Goal: Task Accomplishment & Management: Use online tool/utility

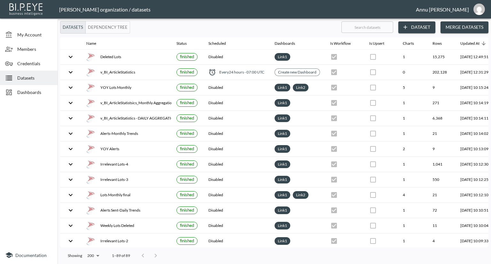
click at [33, 75] on span "Datasets" at bounding box center [34, 78] width 35 height 7
click at [31, 88] on div "Dashboards" at bounding box center [29, 92] width 58 height 14
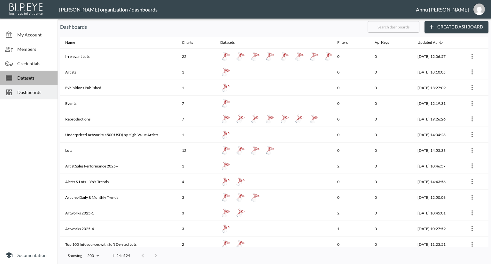
click at [44, 75] on span "Datasets" at bounding box center [34, 78] width 35 height 7
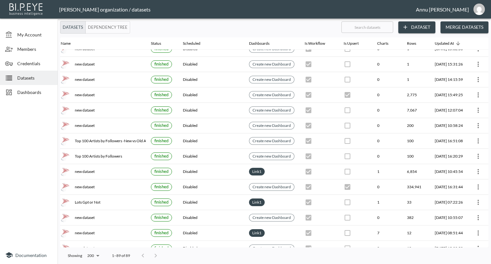
scroll to position [512, 37]
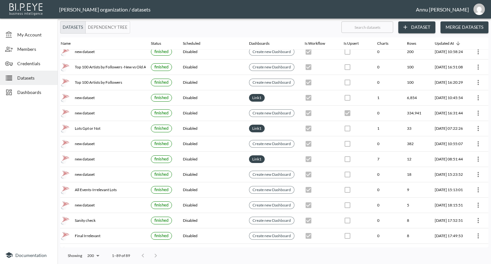
click at [33, 91] on span "Dashboards" at bounding box center [34, 92] width 35 height 7
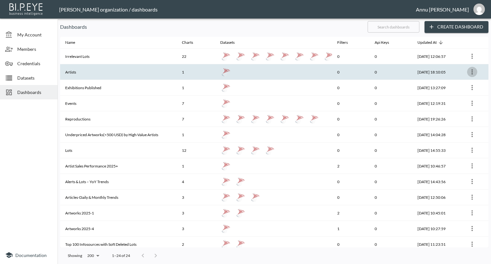
click at [472, 71] on icon "more" at bounding box center [472, 71] width 1 height 5
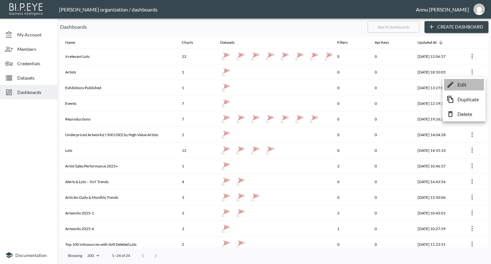
click at [464, 85] on p "Edit" at bounding box center [462, 85] width 9 height 8
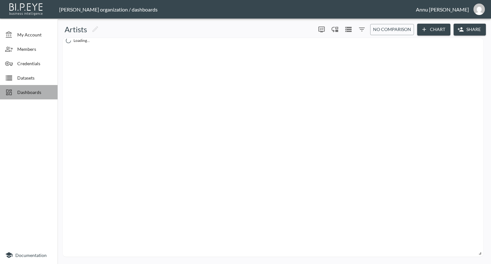
click at [31, 92] on span "Dashboards" at bounding box center [34, 92] width 35 height 7
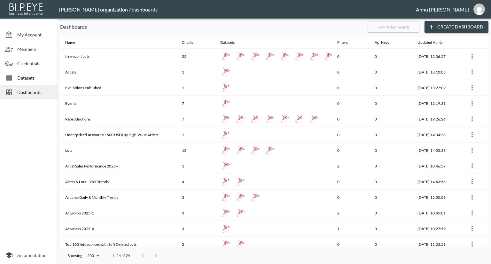
click at [31, 93] on span "Dashboards" at bounding box center [34, 92] width 35 height 7
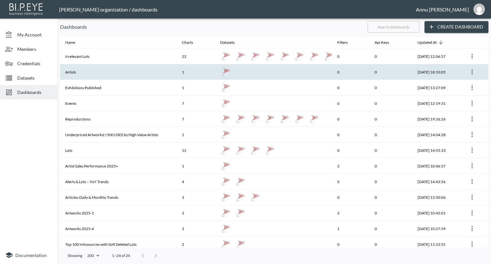
click at [474, 73] on icon "more" at bounding box center [473, 72] width 8 height 8
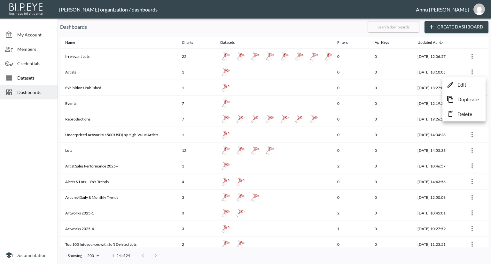
click at [462, 84] on p "Edit" at bounding box center [462, 85] width 9 height 8
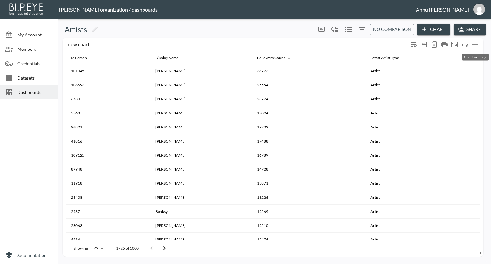
click at [475, 44] on icon "more" at bounding box center [475, 44] width 5 height 1
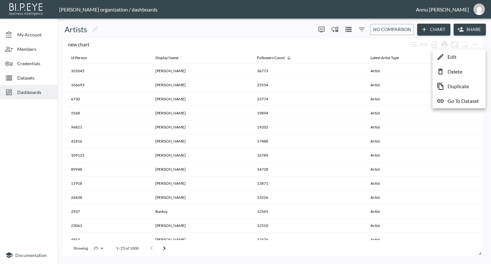
click at [462, 100] on p "Go To Dataset" at bounding box center [463, 101] width 31 height 8
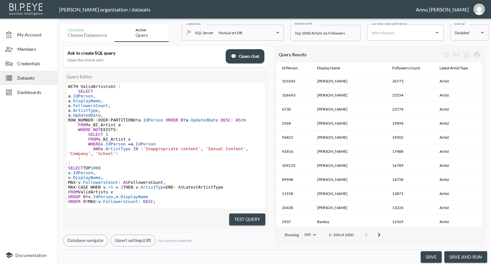
scroll to position [20, 0]
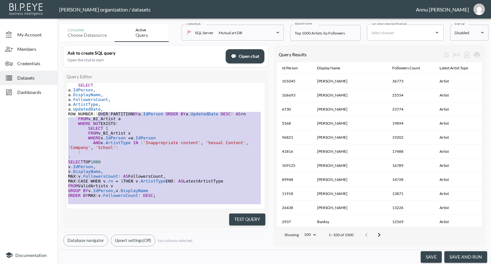
type textarea "WITH ValidArtists AS ( SELECT a.[PERSON_NAME], a.DisplayName, a.FollowersCount,…"
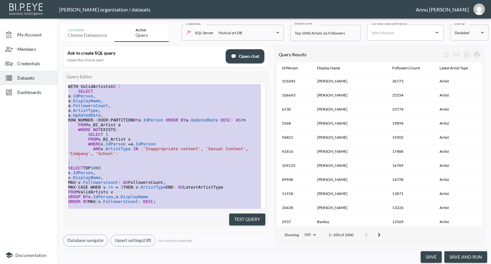
drag, startPoint x: 156, startPoint y: 192, endPoint x: 79, endPoint y: 38, distance: 171.4
click at [79, 38] on div "Complete Choose datasource Active Query credentials SQL Server Mutual art DB 82…" at bounding box center [274, 142] width 429 height 243
click at [15, 135] on div at bounding box center [29, 174] width 58 height 144
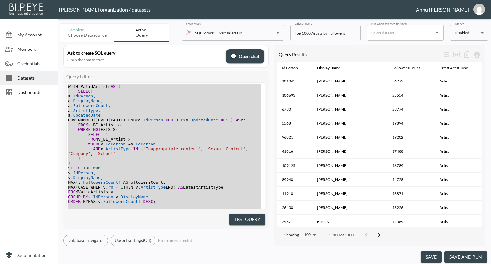
click at [24, 138] on div at bounding box center [29, 174] width 58 height 144
click at [26, 145] on div at bounding box center [29, 174] width 58 height 144
click at [219, 137] on pre "SELECT 1" at bounding box center [166, 134] width 198 height 5
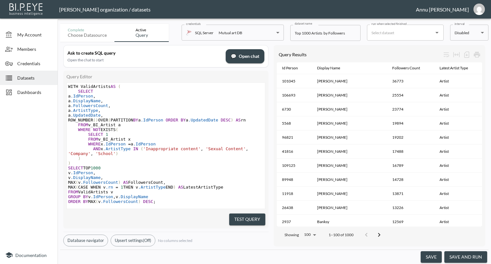
drag, startPoint x: 23, startPoint y: 79, endPoint x: 426, endPoint y: 16, distance: 408.1
click at [23, 79] on span "Datasets" at bounding box center [34, 78] width 35 height 7
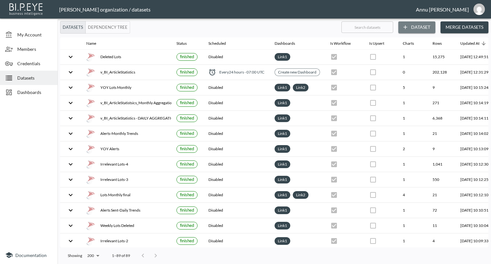
click at [411, 27] on button "Dataset" at bounding box center [417, 27] width 37 height 12
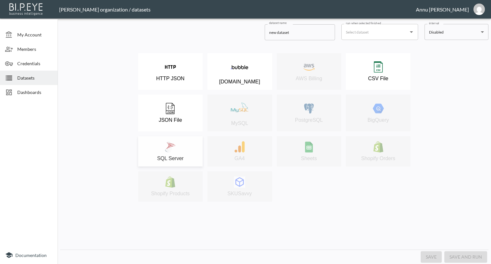
click at [191, 146] on div "SQL Server" at bounding box center [170, 151] width 58 height 20
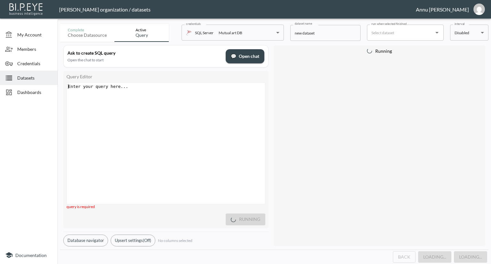
click at [167, 108] on div "Enter your query here... xxxxxxxxxx ​" at bounding box center [174, 151] width 214 height 137
type textarea "E"
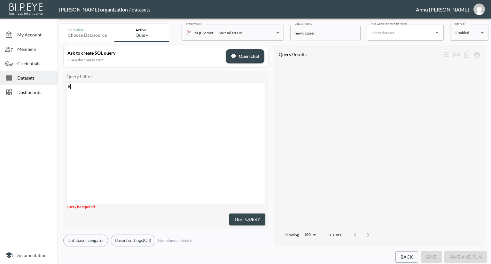
scroll to position [0, 2]
type textarea "SELCT"
click at [79, 94] on li "SELECT" at bounding box center [77, 92] width 16 height 4
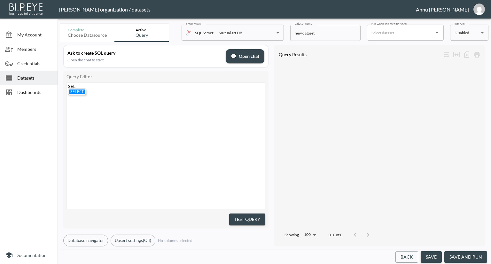
click at [79, 94] on li "SELECT" at bounding box center [77, 92] width 16 height 4
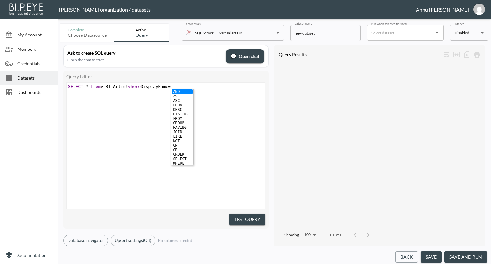
type textarea "* from v_BI_Artist where DisplayName =''"
type textarea "[PERSON_NAME]"
click at [200, 134] on div "xxxxxxxxxx SELECT * from v_BI_Artist where DisplayName = '[PERSON_NAME]'" at bounding box center [174, 154] width 214 height 142
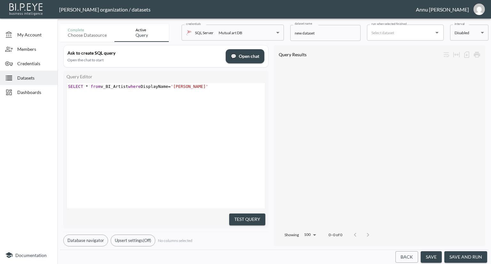
click at [263, 217] on button "Test Query" at bounding box center [247, 220] width 36 height 12
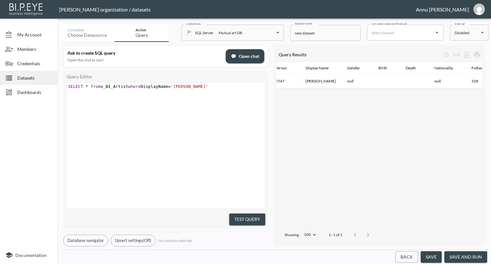
scroll to position [0, 0]
click at [187, 85] on span "'[PERSON_NAME]'" at bounding box center [189, 86] width 37 height 5
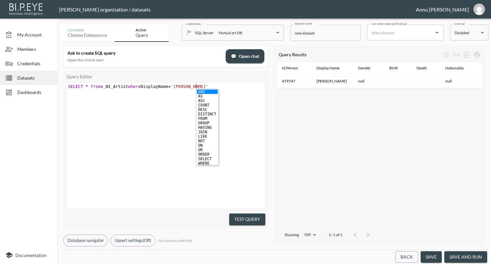
click at [165, 141] on div "xxxxxxxxxx SELECT * from v_BI_Artist where DisplayName = '[PERSON_NAME]'" at bounding box center [174, 154] width 214 height 142
click at [254, 217] on button "Test Query" at bounding box center [247, 220] width 36 height 12
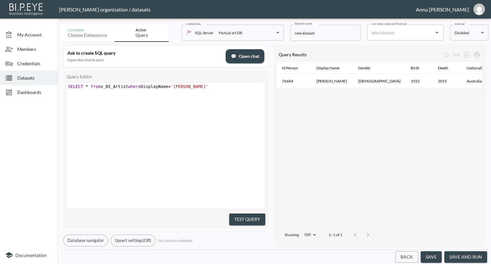
click at [196, 86] on span "'[PERSON_NAME]'" at bounding box center [189, 86] width 37 height 5
type textarea "e =''"
type textarea "SELECT * from v_BI_Artist where DisplayName =''"
drag, startPoint x: 182, startPoint y: 86, endPoint x: 51, endPoint y: 86, distance: 130.5
click at [51, 86] on div "My Account Members Credentials Datasets Dashboards Documentation Complete Choos…" at bounding box center [245, 132] width 491 height 264
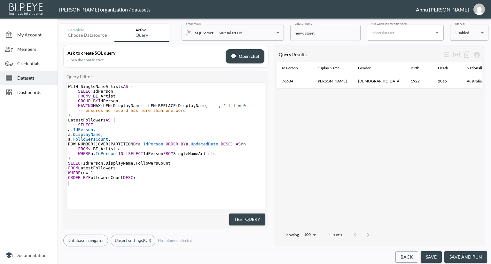
click at [249, 218] on button "Test Query" at bounding box center [247, 220] width 36 height 12
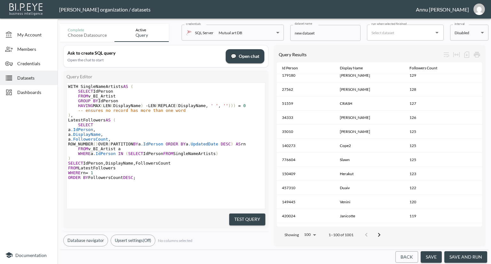
scroll to position [1259, 0]
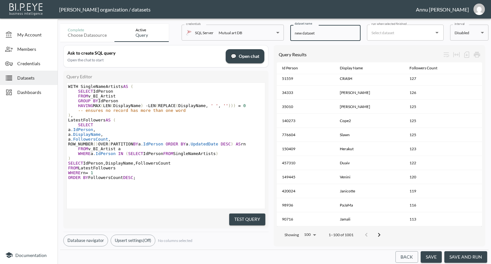
drag, startPoint x: 321, startPoint y: 34, endPoint x: 282, endPoint y: 34, distance: 39.0
click at [282, 34] on div "Complete Choose datasource Active Query credentials SQL Server Mutual art DB 82…" at bounding box center [274, 31] width 429 height 21
type input "Artists with Single Name"
click at [459, 258] on button "save and run" at bounding box center [466, 257] width 43 height 12
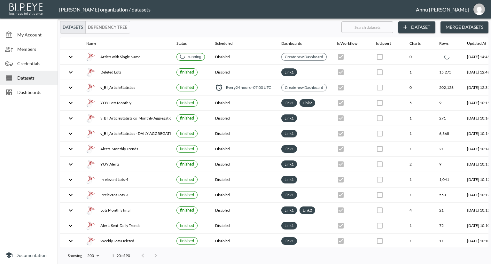
click at [43, 91] on span "Dashboards" at bounding box center [34, 92] width 35 height 7
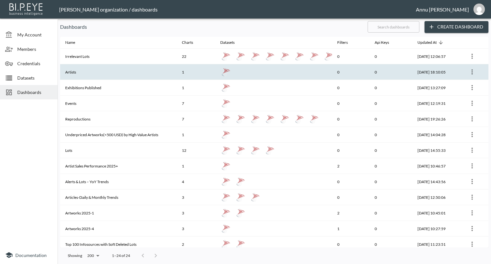
click at [106, 72] on th "Artists" at bounding box center [118, 72] width 117 height 16
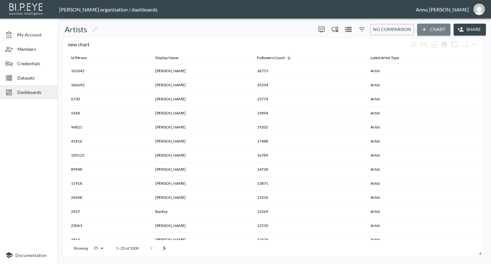
click at [436, 30] on button "Chart" at bounding box center [434, 30] width 33 height 12
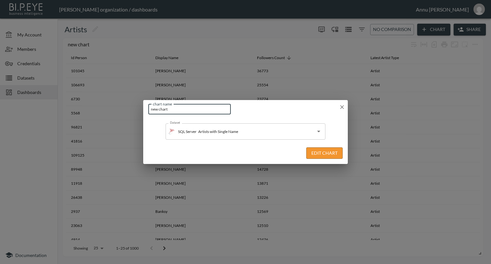
drag, startPoint x: 200, startPoint y: 111, endPoint x: 130, endPoint y: 111, distance: 70.1
click at [130, 111] on div "chart name new chart chart name Dataset SQL Server Artists with Single Name Dat…" at bounding box center [245, 132] width 491 height 264
type input "Artists with Single Name"
click at [334, 155] on button "Edit Chart" at bounding box center [325, 153] width 36 height 12
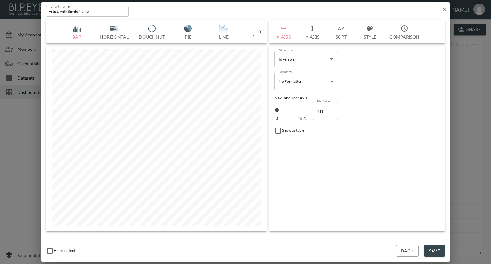
click at [262, 31] on icon at bounding box center [260, 32] width 6 height 6
click at [74, 27] on img "button" at bounding box center [77, 29] width 26 height 8
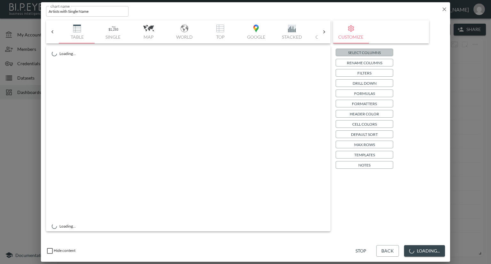
click at [355, 52] on p "Select Columns" at bounding box center [364, 52] width 33 height 7
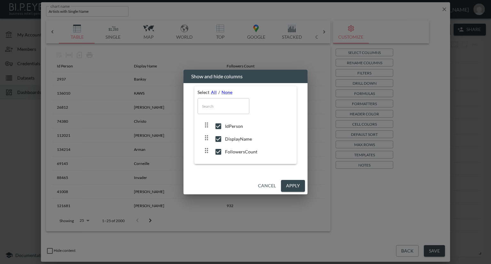
click at [288, 184] on button "Apply" at bounding box center [293, 186] width 24 height 12
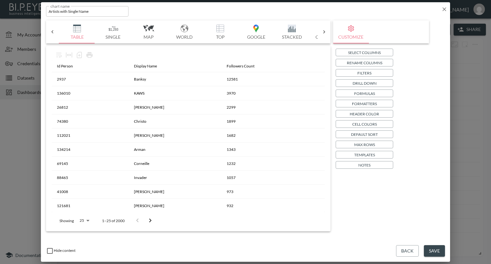
click at [427, 252] on button "Save" at bounding box center [434, 251] width 21 height 12
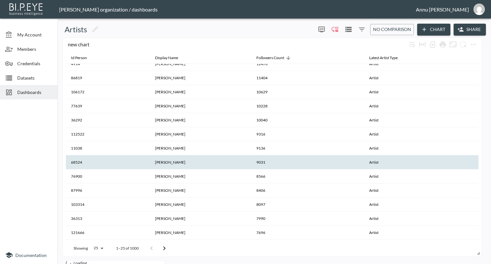
scroll to position [44, 0]
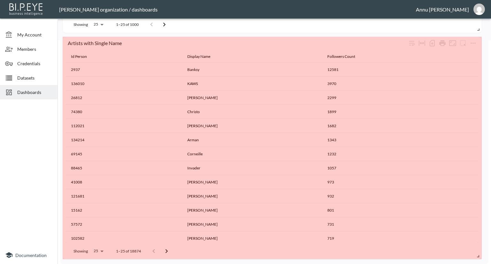
drag, startPoint x: 162, startPoint y: 255, endPoint x: 479, endPoint y: 242, distance: 317.4
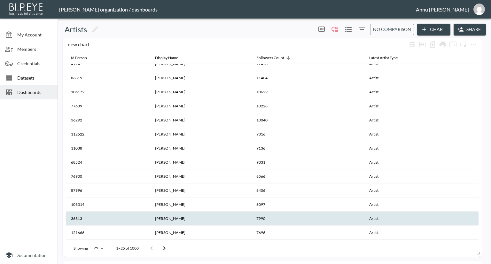
scroll to position [0, 0]
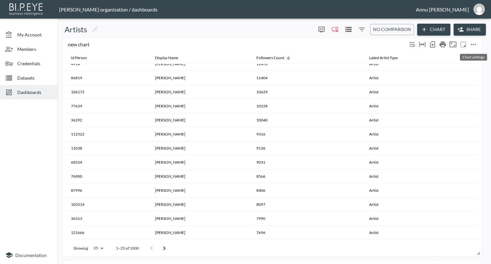
click at [474, 43] on icon "more" at bounding box center [474, 45] width 8 height 8
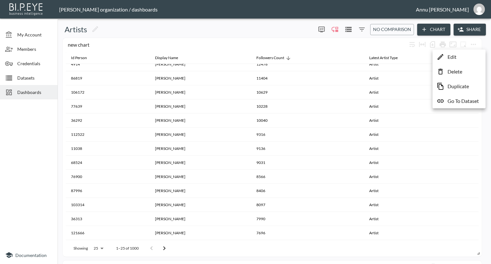
click at [459, 56] on li "Edit" at bounding box center [459, 57] width 50 height 12
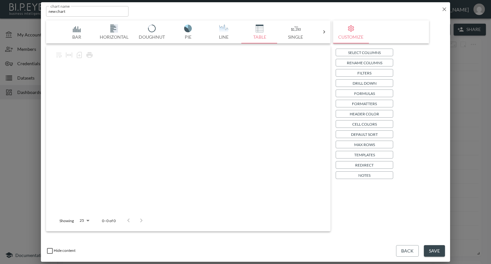
drag, startPoint x: 183, startPoint y: 110, endPoint x: 147, endPoint y: 110, distance: 35.5
click at [147, 110] on div at bounding box center [188, 136] width 273 height 152
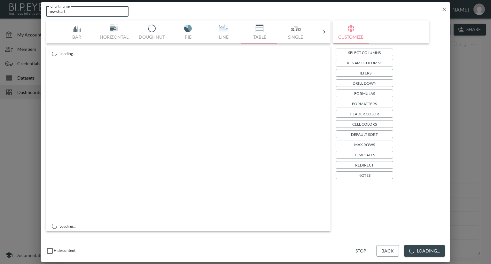
drag, startPoint x: 74, startPoint y: 8, endPoint x: 36, endPoint y: 9, distance: 37.5
click at [36, 9] on div "chart name new chart chart name Bar Horizontal Doughnut Pie Line Table Single M…" at bounding box center [245, 132] width 491 height 264
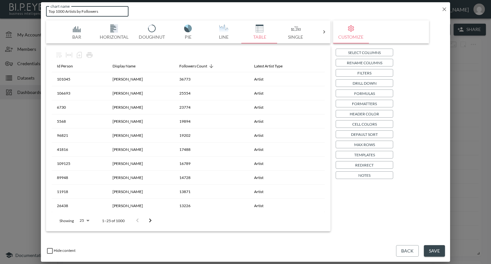
type input "Top 1000 Artists by Followers"
click at [433, 251] on button "Save" at bounding box center [434, 251] width 21 height 12
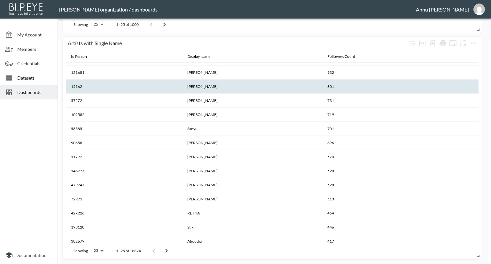
scroll to position [172, 0]
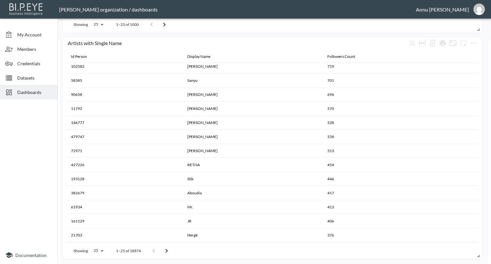
click at [164, 250] on icon "Go to next page" at bounding box center [167, 251] width 8 height 8
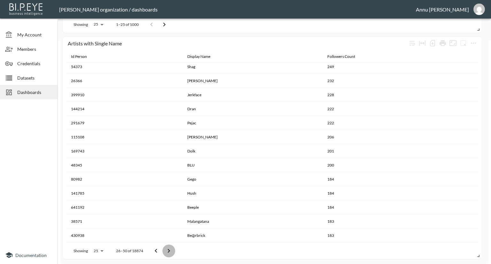
click at [164, 250] on button "Go to next page" at bounding box center [169, 251] width 13 height 13
click at [165, 250] on button "Go to next page" at bounding box center [171, 251] width 13 height 13
click at [164, 250] on button "Go to previous page" at bounding box center [160, 251] width 13 height 13
click at [165, 250] on button "Go to next page" at bounding box center [171, 251] width 13 height 13
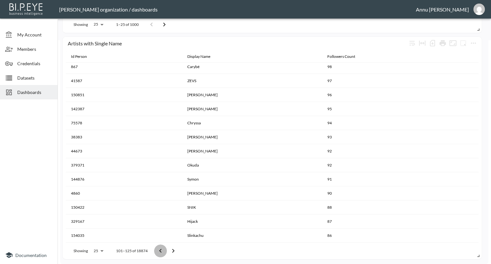
click at [164, 250] on button "Go to previous page" at bounding box center [160, 251] width 13 height 13
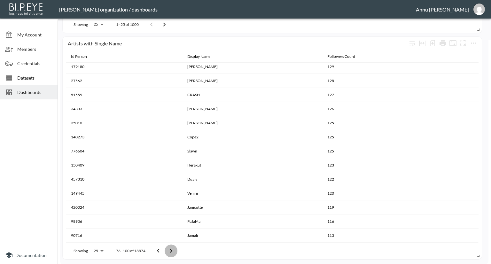
click at [165, 250] on button "Go to next page" at bounding box center [171, 251] width 13 height 13
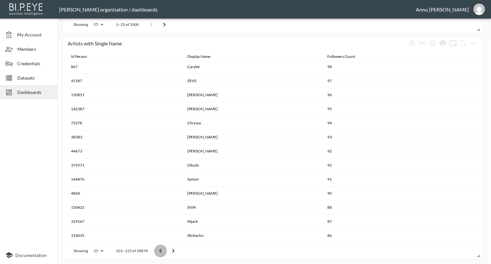
click at [164, 250] on button "Go to previous page" at bounding box center [160, 251] width 13 height 13
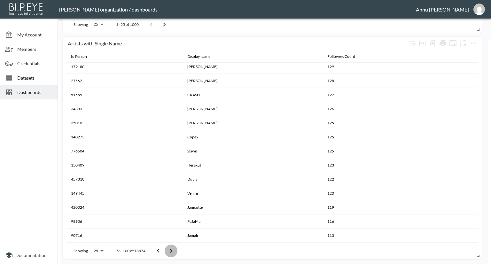
click at [165, 250] on button "Go to next page" at bounding box center [171, 251] width 13 height 13
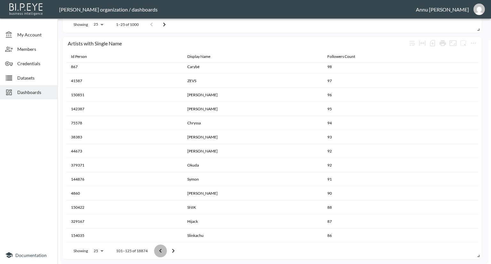
click at [164, 250] on button "Go to previous page" at bounding box center [160, 251] width 13 height 13
click at [167, 250] on button "Go to next page" at bounding box center [173, 251] width 13 height 13
click at [164, 250] on button "Go to previous page" at bounding box center [160, 251] width 13 height 13
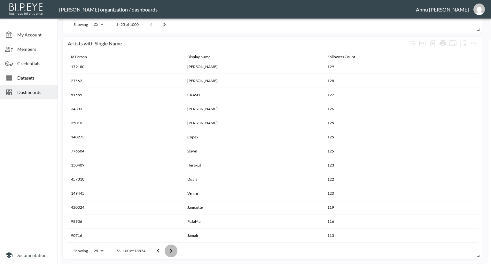
click at [165, 250] on button "Go to next page" at bounding box center [171, 251] width 13 height 13
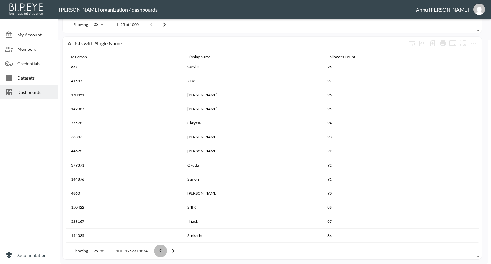
click at [164, 250] on button "Go to previous page" at bounding box center [160, 251] width 13 height 13
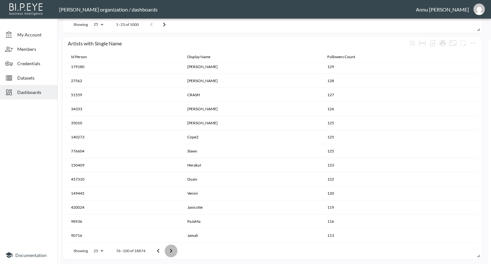
click at [165, 250] on button "Go to next page" at bounding box center [171, 251] width 13 height 13
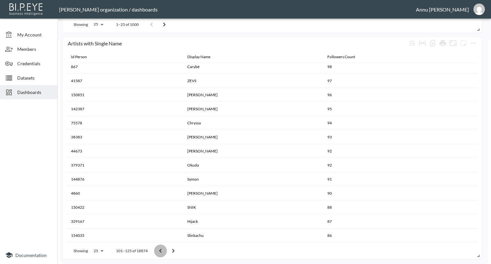
click at [164, 250] on button "Go to previous page" at bounding box center [160, 251] width 13 height 13
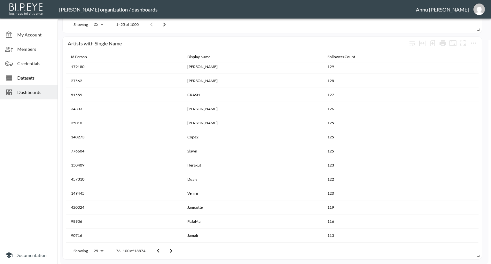
click at [168, 249] on icon "Go to next page" at bounding box center [171, 251] width 8 height 8
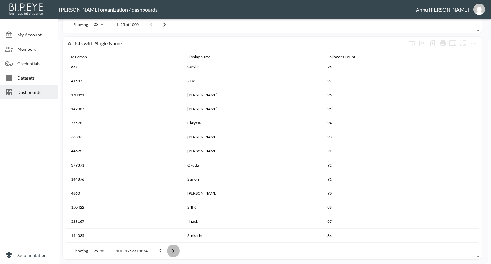
click at [168, 249] on button "Go to next page" at bounding box center [173, 251] width 13 height 13
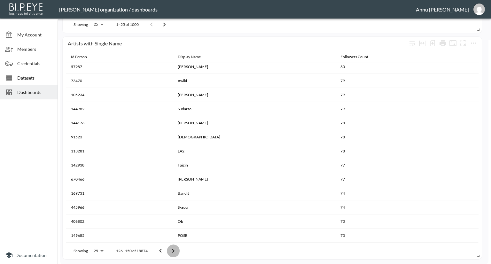
click at [168, 249] on button "Go to next page" at bounding box center [173, 251] width 13 height 13
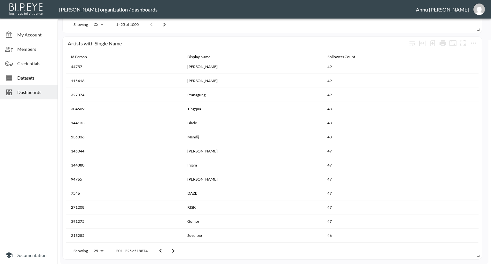
click at [168, 249] on button "Go to next page" at bounding box center [173, 251] width 13 height 13
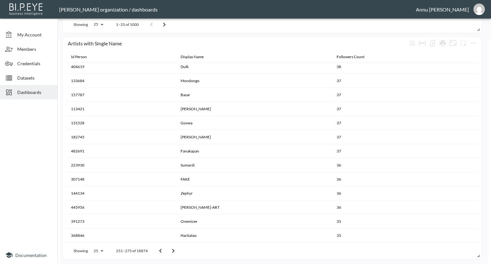
click at [168, 249] on button "Go to next page" at bounding box center [173, 251] width 13 height 13
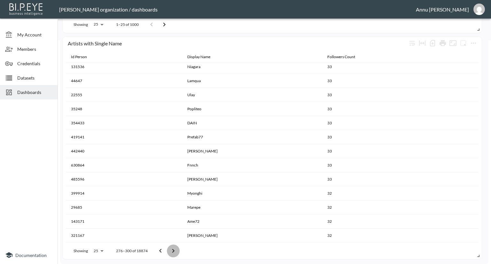
click at [168, 249] on button "Go to next page" at bounding box center [173, 251] width 13 height 13
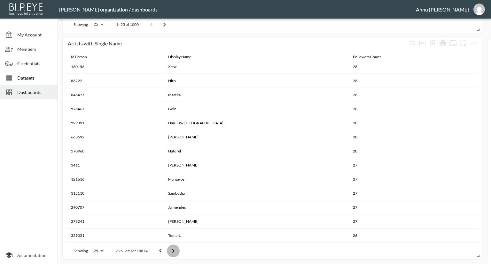
click at [168, 249] on button "Go to next page" at bounding box center [173, 251] width 13 height 13
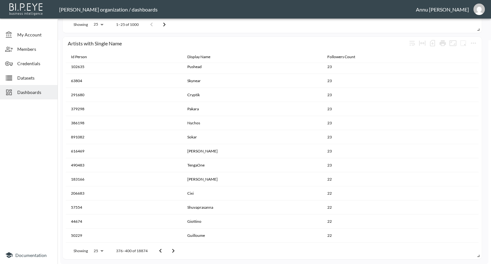
click at [168, 249] on button "Go to next page" at bounding box center [173, 251] width 13 height 13
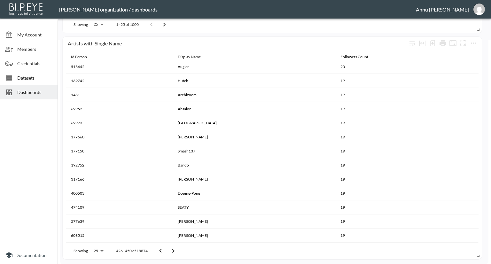
click at [168, 249] on button "Go to next page" at bounding box center [173, 251] width 13 height 13
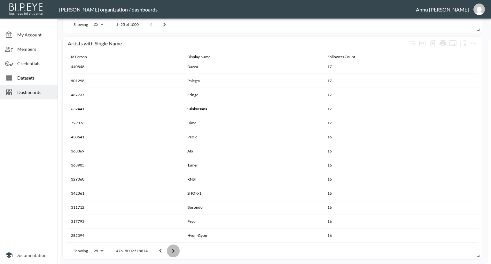
click at [168, 249] on button "Go to next page" at bounding box center [173, 251] width 13 height 13
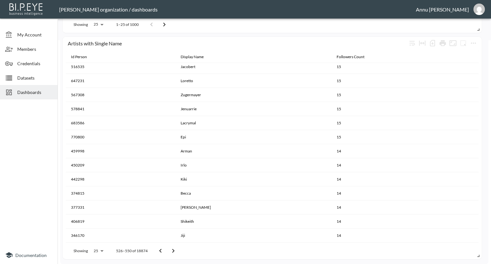
click at [168, 249] on button "Go to next page" at bounding box center [173, 251] width 13 height 13
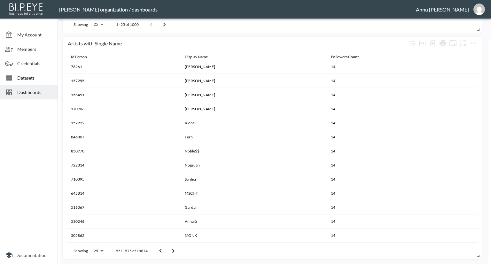
click at [168, 249] on button "Go to next page" at bounding box center [173, 251] width 13 height 13
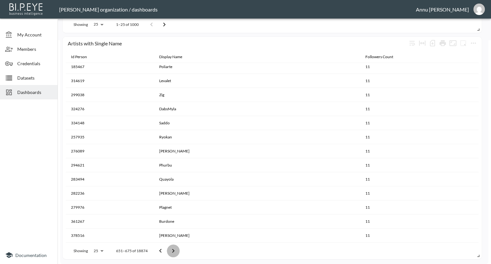
click at [168, 249] on button "Go to next page" at bounding box center [173, 251] width 13 height 13
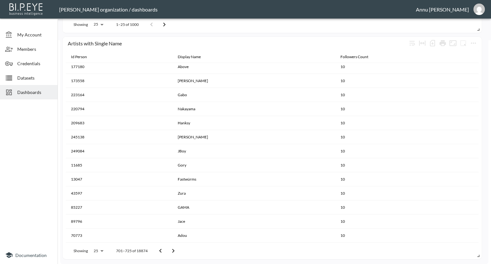
click at [168, 249] on button "Go to next page" at bounding box center [173, 251] width 13 height 13
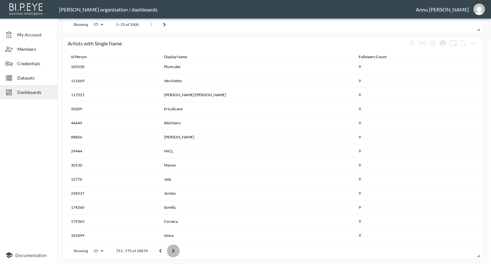
click at [168, 249] on button "Go to next page" at bounding box center [173, 251] width 13 height 13
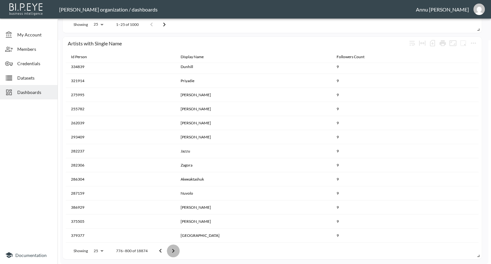
click at [168, 249] on button "Go to next page" at bounding box center [173, 251] width 13 height 13
click at [168, 250] on button "Go to next page" at bounding box center [173, 251] width 13 height 13
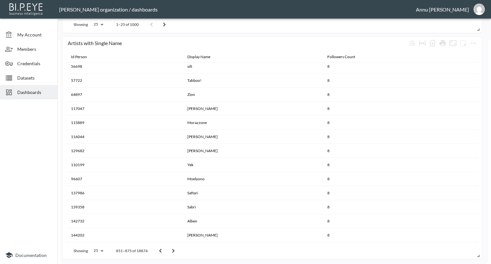
click at [168, 250] on button "Go to next page" at bounding box center [173, 251] width 13 height 13
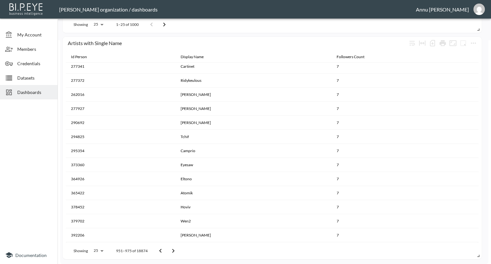
click at [168, 250] on button "Go to next page" at bounding box center [173, 251] width 13 height 13
click at [168, 250] on button "Go to previous page" at bounding box center [162, 251] width 13 height 13
click at [168, 250] on button "Go to next page" at bounding box center [173, 251] width 13 height 13
click at [168, 250] on button "Go to previous page" at bounding box center [162, 251] width 13 height 13
click at [169, 250] on button "Go to next page" at bounding box center [175, 251] width 13 height 13
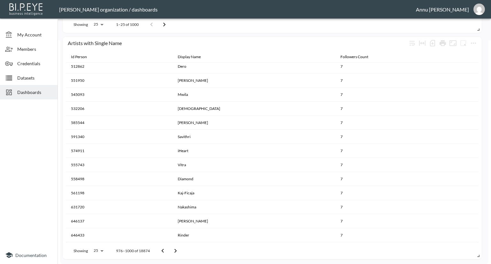
click at [168, 250] on button "Go to previous page" at bounding box center [162, 251] width 13 height 13
click at [168, 250] on button "Go to next page" at bounding box center [173, 251] width 13 height 13
click at [168, 250] on button "Go to previous page" at bounding box center [162, 251] width 13 height 13
click at [168, 250] on button "Go to next page" at bounding box center [173, 251] width 13 height 13
click at [168, 250] on button "Go to previous page" at bounding box center [162, 251] width 13 height 13
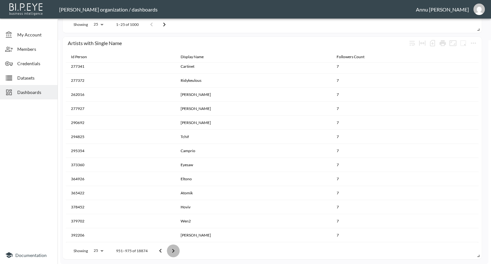
click at [168, 250] on button "Go to next page" at bounding box center [173, 251] width 13 height 13
click at [168, 250] on button "Go to previous page" at bounding box center [162, 251] width 13 height 13
click at [168, 250] on button "Go to next page" at bounding box center [173, 251] width 13 height 13
click at [167, 250] on button "Go to previous page" at bounding box center [160, 251] width 13 height 13
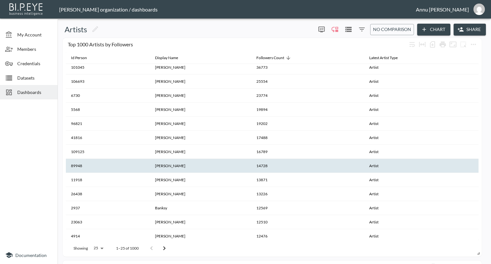
scroll to position [0, 0]
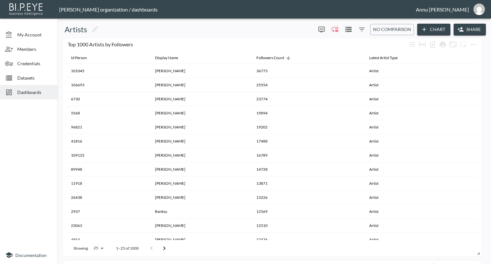
click at [23, 78] on span "Datasets" at bounding box center [34, 78] width 35 height 7
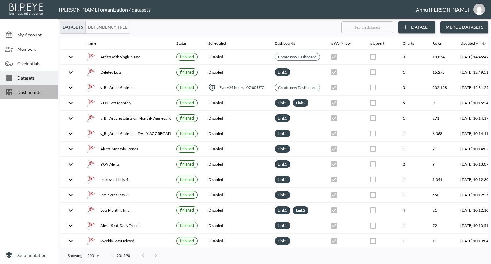
click at [46, 92] on span "Dashboards" at bounding box center [34, 92] width 35 height 7
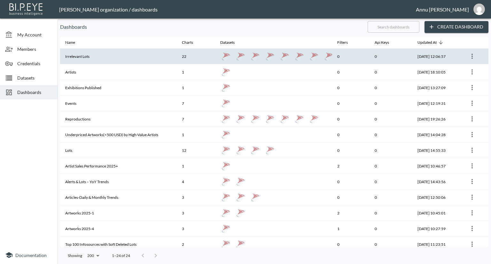
click at [96, 57] on th "Irrelevant Lots" at bounding box center [118, 57] width 117 height 16
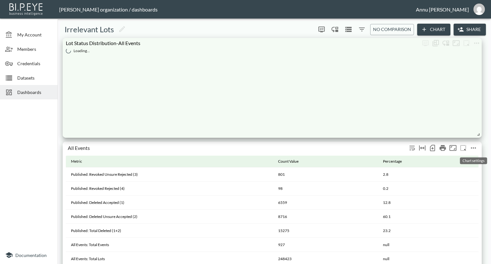
click at [474, 149] on icon "more" at bounding box center [474, 148] width 8 height 8
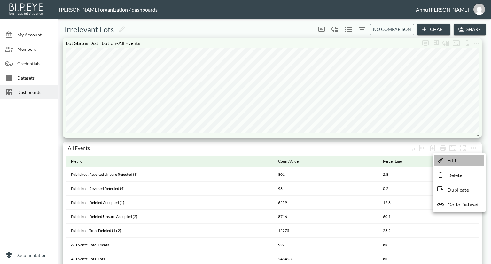
click at [456, 159] on p "Edit" at bounding box center [452, 161] width 9 height 8
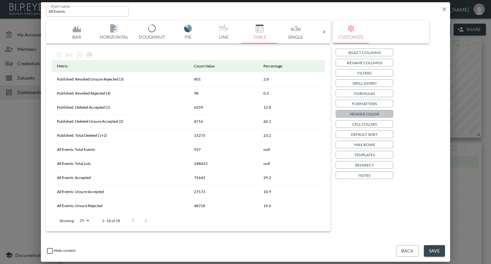
click at [362, 114] on p "Header Color" at bounding box center [364, 114] width 29 height 7
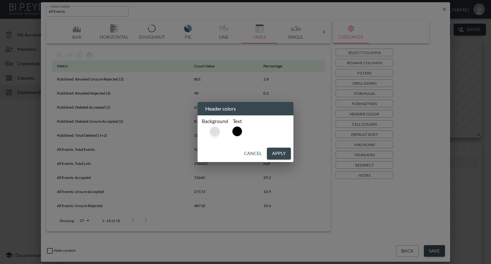
click at [216, 129] on div at bounding box center [215, 132] width 10 height 10
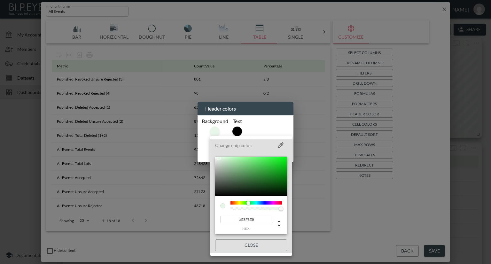
drag, startPoint x: 260, startPoint y: 220, endPoint x: 209, endPoint y: 216, distance: 51.4
click at [209, 216] on div "Change chip color: #E8F5E9 hex Close" at bounding box center [245, 132] width 491 height 264
click at [448, 148] on div at bounding box center [245, 132] width 491 height 264
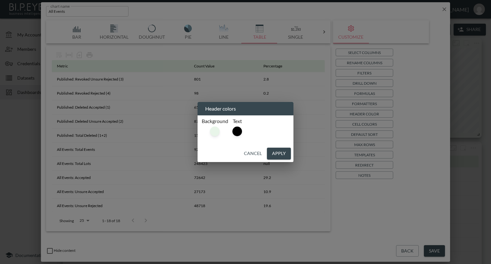
click at [415, 251] on div "Header colors Background Text Cancel Apply" at bounding box center [245, 132] width 491 height 264
click at [253, 155] on button "Cancel" at bounding box center [253, 154] width 23 height 12
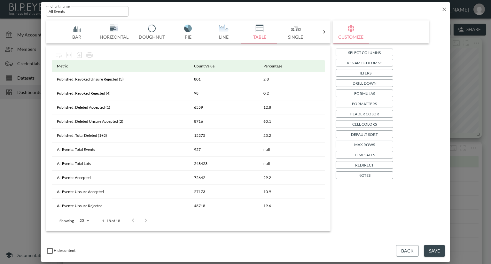
click at [402, 249] on button "Back" at bounding box center [407, 251] width 23 height 12
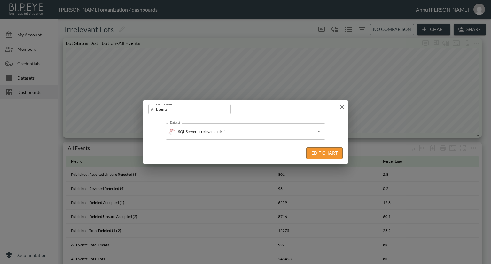
click at [340, 107] on icon "button" at bounding box center [342, 107] width 6 height 6
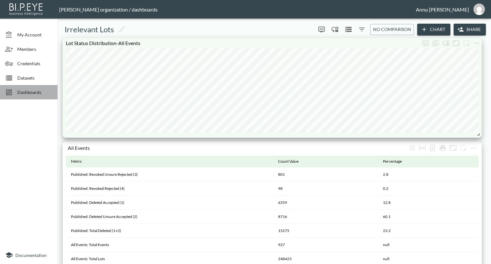
click at [24, 93] on span "Dashboards" at bounding box center [34, 92] width 35 height 7
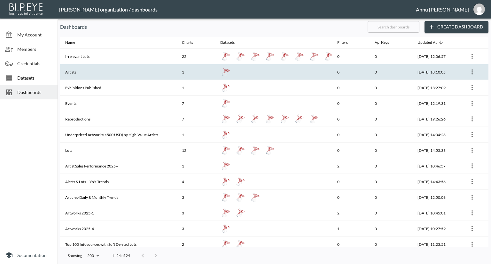
click at [78, 77] on th "Artists" at bounding box center [118, 72] width 117 height 16
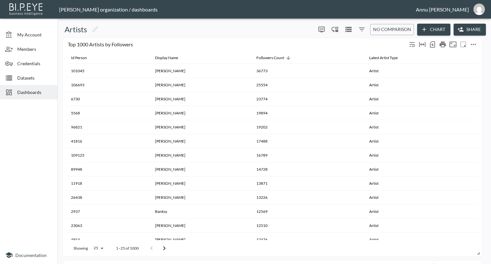
click at [476, 43] on icon "more" at bounding box center [474, 45] width 8 height 8
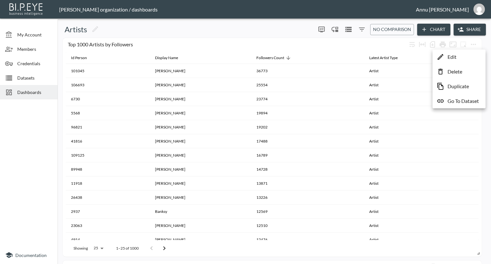
click at [456, 58] on p "Edit" at bounding box center [452, 57] width 9 height 8
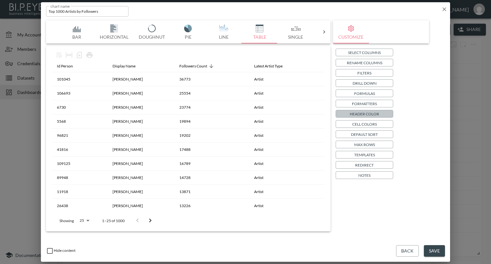
click at [358, 111] on p "Header Color" at bounding box center [364, 114] width 29 height 7
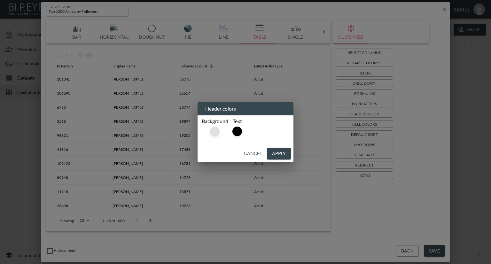
click at [212, 131] on div at bounding box center [215, 132] width 10 height 10
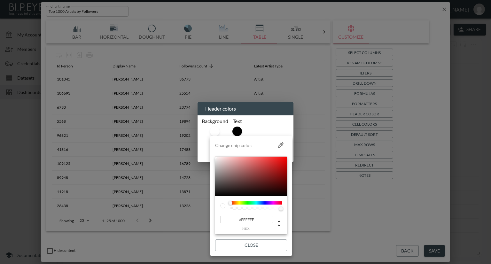
drag, startPoint x: 254, startPoint y: 219, endPoint x: 221, endPoint y: 219, distance: 33.0
click at [221, 219] on input "#FFFFFF" at bounding box center [246, 219] width 53 height 7
paste input "E8F5E9"
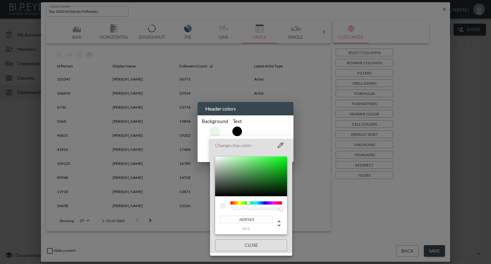
type input "#E8F5E9"
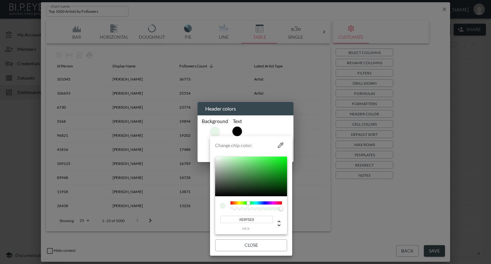
click at [425, 174] on div at bounding box center [245, 132] width 491 height 264
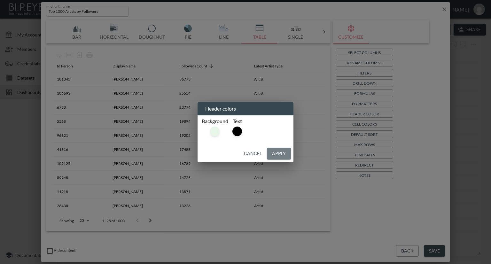
click at [278, 154] on button "Apply" at bounding box center [279, 154] width 24 height 12
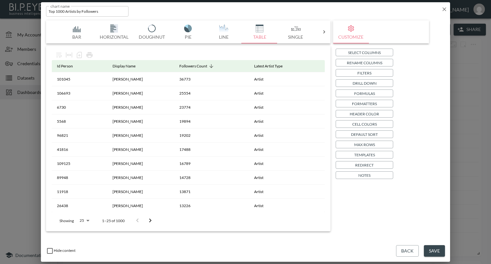
click at [433, 248] on button "Save" at bounding box center [434, 251] width 21 height 12
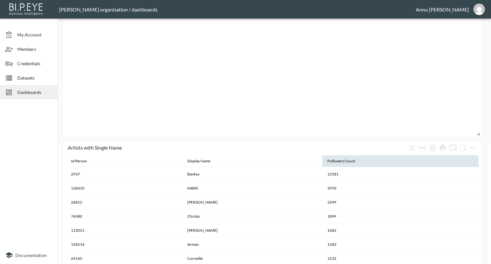
scroll to position [160, 0]
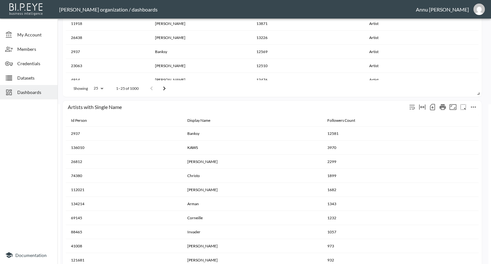
click at [474, 112] on button "more" at bounding box center [474, 107] width 10 height 10
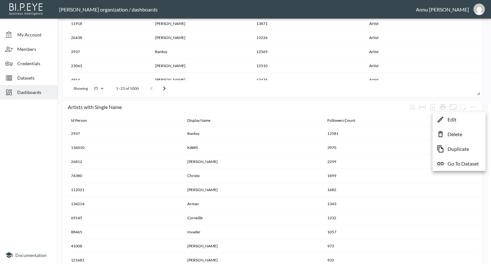
click at [458, 121] on li "Edit" at bounding box center [459, 120] width 50 height 12
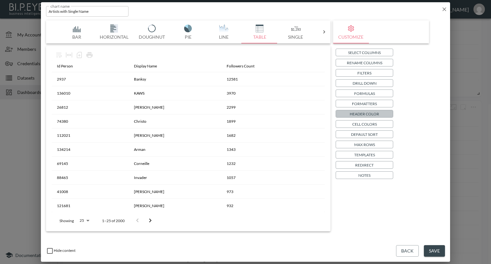
click at [361, 113] on p "Header Color" at bounding box center [364, 114] width 29 height 7
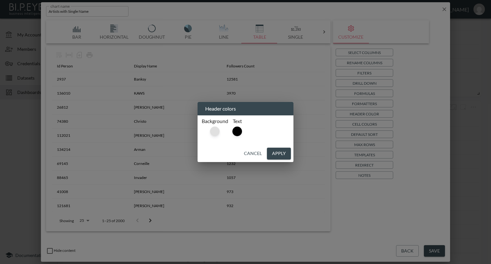
click at [214, 133] on div at bounding box center [215, 132] width 10 height 10
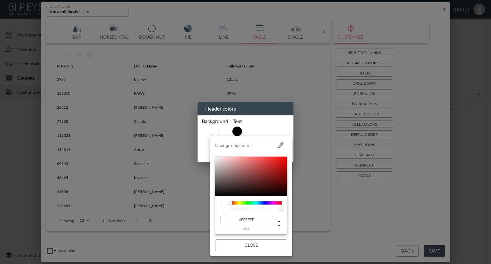
drag, startPoint x: 256, startPoint y: 218, endPoint x: 213, endPoint y: 219, distance: 43.2
click at [213, 219] on li "Change chip color: #FFFFFF hex Close" at bounding box center [251, 196] width 82 height 115
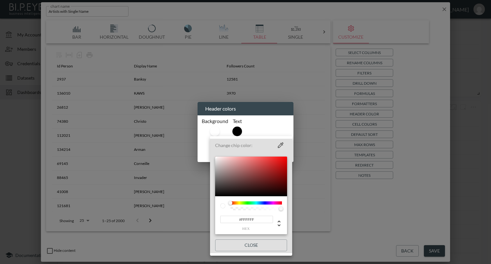
paste input "E8F5E9"
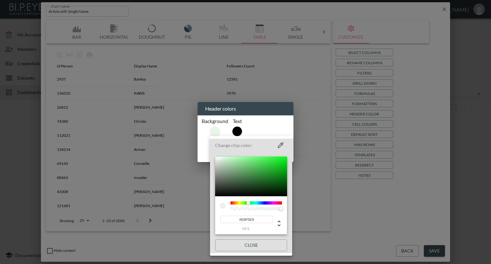
type input "#E8F5E9"
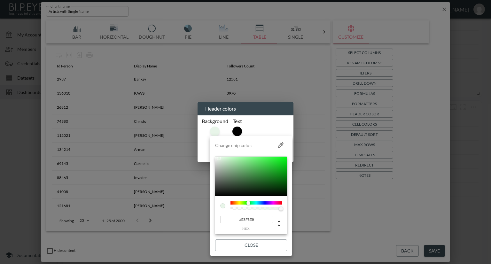
click at [388, 211] on div at bounding box center [245, 132] width 491 height 264
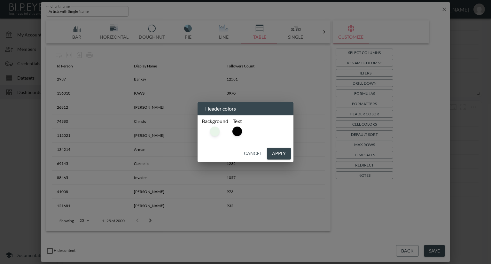
click at [278, 155] on button "Apply" at bounding box center [279, 154] width 24 height 12
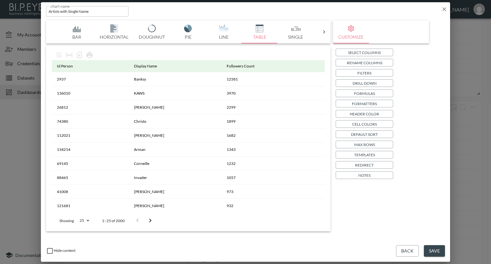
click at [439, 250] on button "Save" at bounding box center [434, 251] width 21 height 12
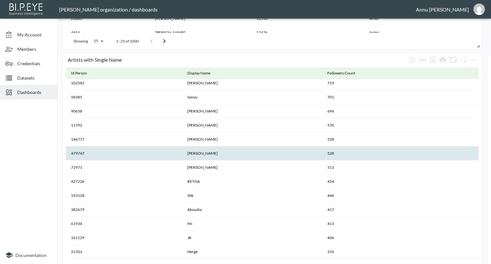
scroll to position [224, 0]
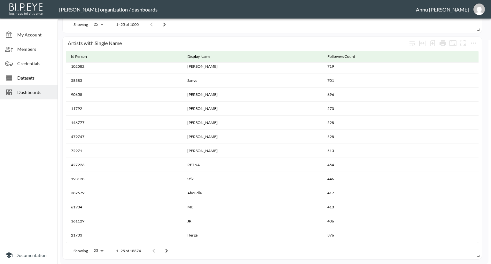
click at [168, 250] on icon "Go to next page" at bounding box center [167, 251] width 8 height 8
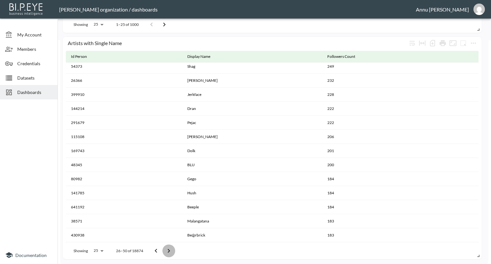
click at [168, 250] on icon "Go to next page" at bounding box center [169, 251] width 8 height 8
click at [168, 250] on icon "Go to next page" at bounding box center [171, 251] width 8 height 8
click at [168, 250] on button "Go to next page" at bounding box center [173, 251] width 13 height 13
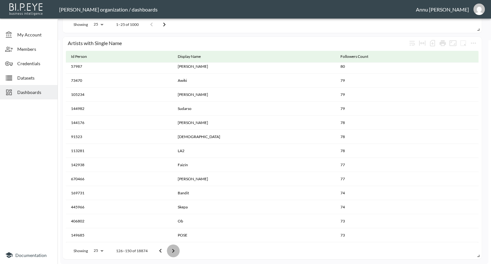
click at [168, 250] on button "Go to next page" at bounding box center [173, 251] width 13 height 13
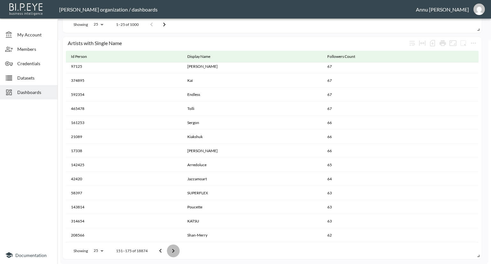
click at [168, 250] on button "Go to next page" at bounding box center [173, 251] width 13 height 13
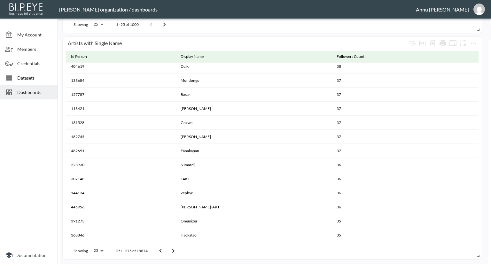
click at [168, 250] on button "Go to next page" at bounding box center [173, 251] width 13 height 13
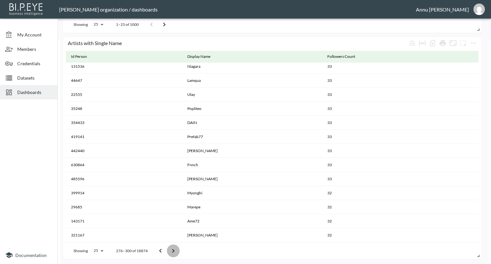
click at [168, 250] on button "Go to next page" at bounding box center [173, 251] width 13 height 13
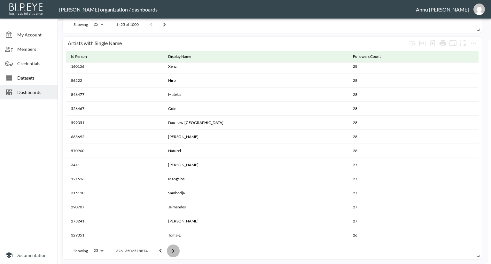
click at [168, 250] on button "Go to next page" at bounding box center [173, 251] width 13 height 13
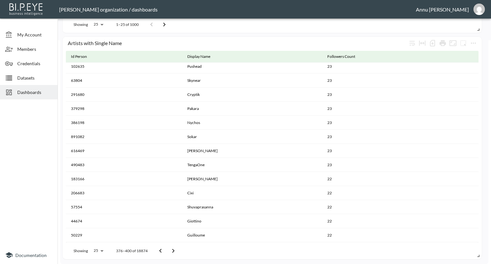
click at [168, 250] on button "Go to next page" at bounding box center [173, 251] width 13 height 13
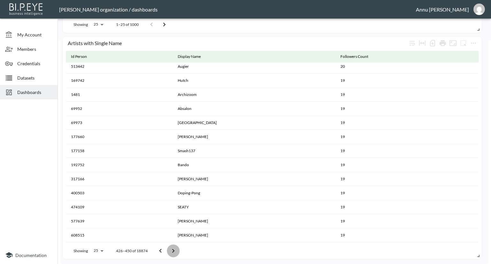
click at [168, 250] on button "Go to next page" at bounding box center [173, 251] width 13 height 13
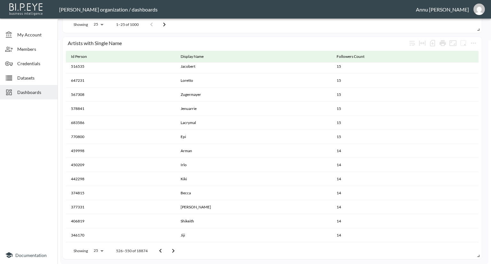
click at [168, 250] on button "Go to next page" at bounding box center [173, 251] width 13 height 13
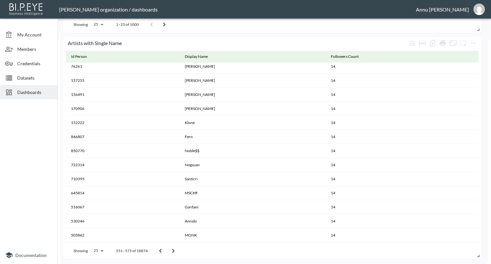
click at [168, 250] on button "Go to next page" at bounding box center [173, 251] width 13 height 13
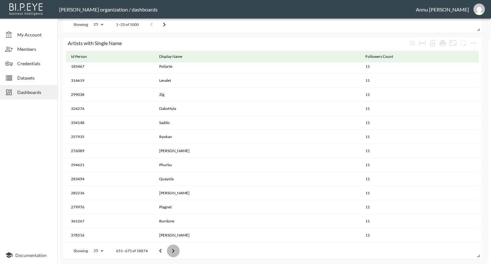
click at [168, 250] on button "Go to next page" at bounding box center [173, 251] width 13 height 13
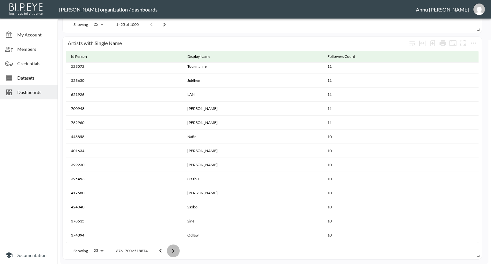
click at [168, 250] on button "Go to next page" at bounding box center [173, 251] width 13 height 13
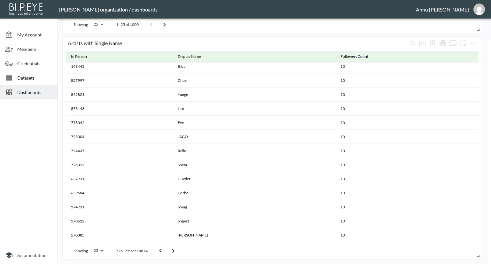
click at [168, 250] on button "Go to next page" at bounding box center [173, 251] width 13 height 13
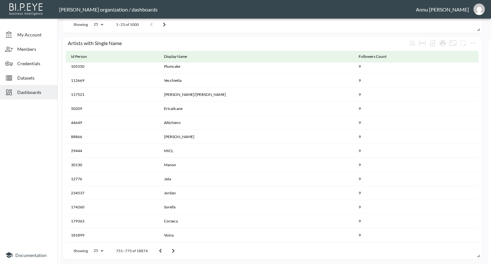
click at [168, 250] on button "Go to next page" at bounding box center [173, 251] width 13 height 13
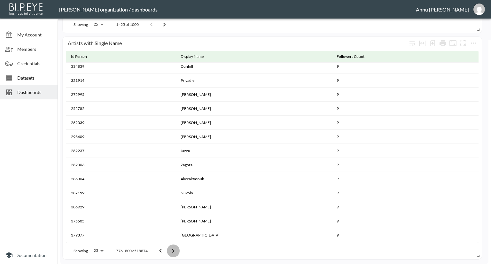
click at [168, 250] on button "Go to next page" at bounding box center [173, 251] width 13 height 13
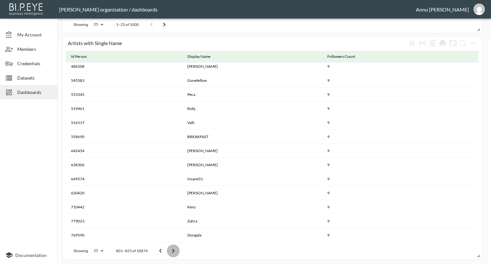
click at [168, 250] on button "Go to next page" at bounding box center [173, 251] width 13 height 13
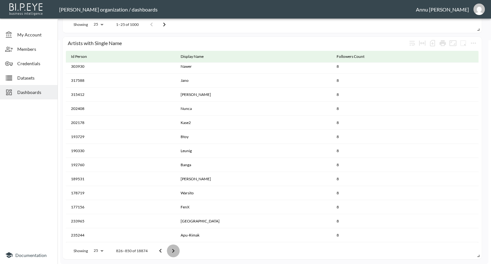
click at [168, 250] on button "Go to next page" at bounding box center [173, 251] width 13 height 13
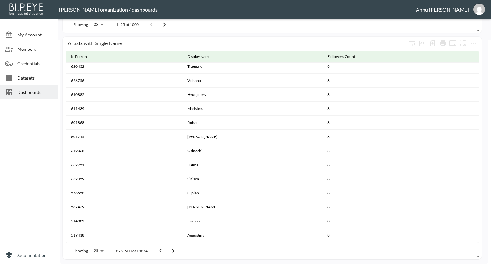
click at [168, 250] on button "Go to next page" at bounding box center [173, 251] width 13 height 13
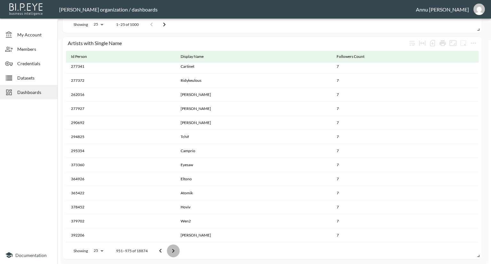
click at [168, 250] on button "Go to next page" at bounding box center [173, 251] width 13 height 13
click at [168, 250] on button "Go to previous page" at bounding box center [162, 251] width 13 height 13
click at [169, 250] on button "Go to next page" at bounding box center [175, 251] width 13 height 13
click at [168, 250] on button "Go to previous page" at bounding box center [162, 251] width 13 height 13
click at [168, 250] on button "Go to next page" at bounding box center [173, 251] width 13 height 13
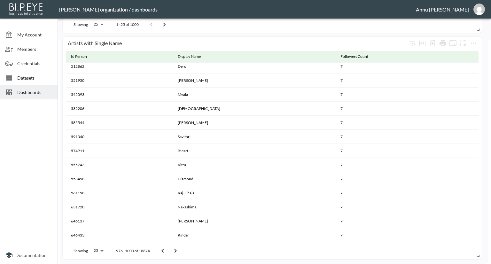
click at [163, 250] on icon "Go to previous page" at bounding box center [163, 251] width 8 height 8
click at [163, 250] on icon "Go to previous page" at bounding box center [161, 251] width 8 height 8
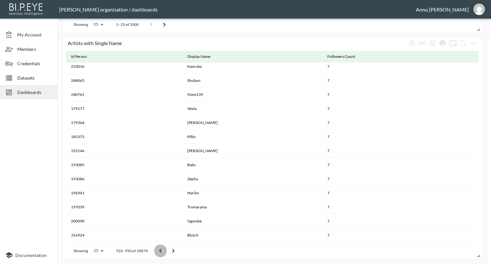
click at [163, 250] on icon "Go to previous page" at bounding box center [161, 251] width 8 height 8
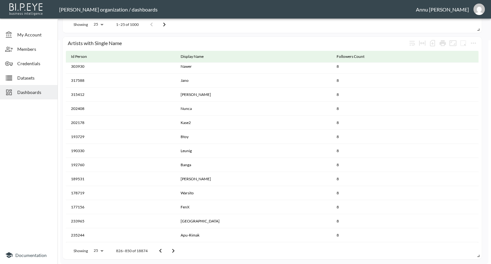
click at [163, 250] on icon "Go to previous page" at bounding box center [161, 251] width 8 height 8
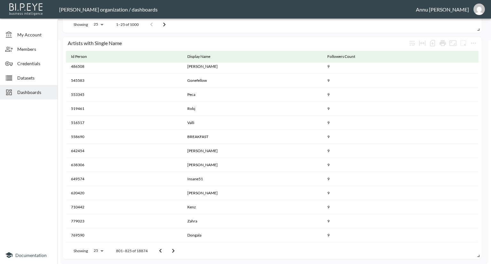
click at [163, 250] on icon "Go to previous page" at bounding box center [161, 251] width 8 height 8
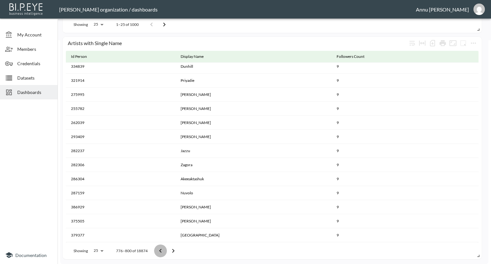
click at [163, 250] on icon "Go to previous page" at bounding box center [161, 251] width 8 height 8
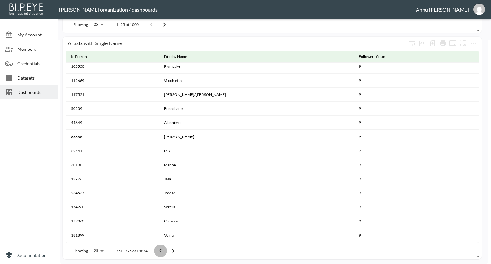
click at [163, 250] on icon "Go to previous page" at bounding box center [161, 251] width 8 height 8
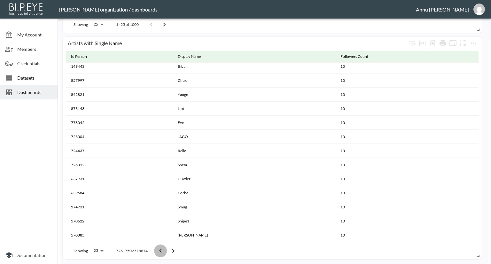
click at [163, 250] on icon "Go to previous page" at bounding box center [161, 251] width 8 height 8
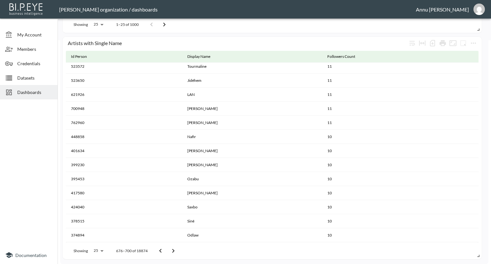
click at [163, 250] on icon "Go to previous page" at bounding box center [161, 251] width 8 height 8
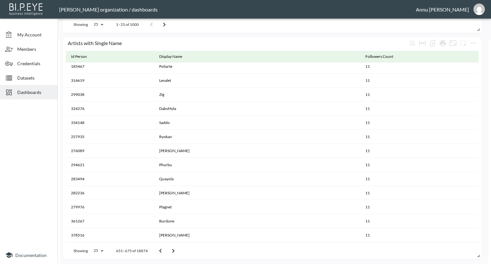
click at [163, 250] on icon "Go to previous page" at bounding box center [161, 251] width 8 height 8
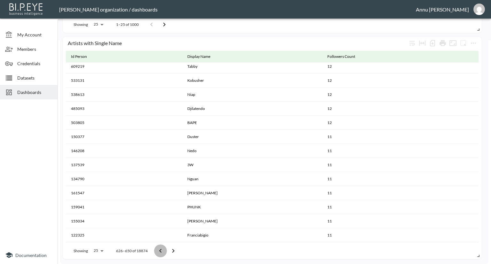
click at [163, 250] on icon "Go to previous page" at bounding box center [161, 251] width 8 height 8
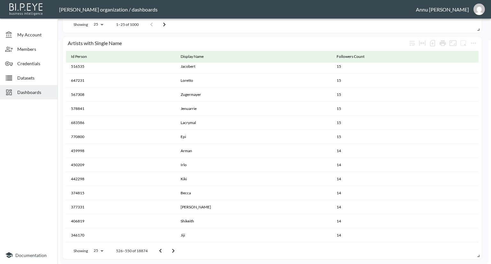
click at [163, 250] on icon "Go to previous page" at bounding box center [161, 251] width 8 height 8
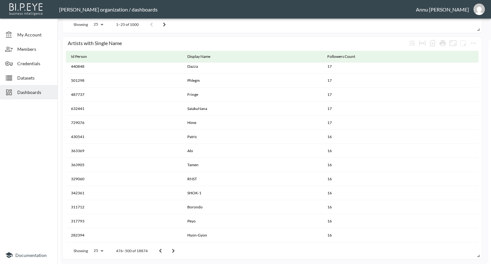
click at [163, 250] on icon "Go to previous page" at bounding box center [161, 251] width 8 height 8
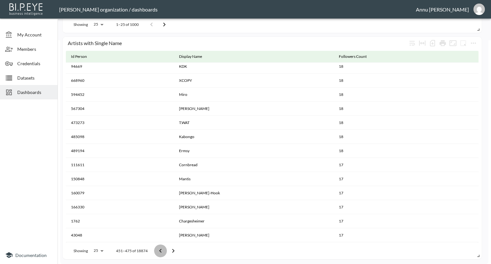
click at [163, 250] on icon "Go to previous page" at bounding box center [161, 251] width 8 height 8
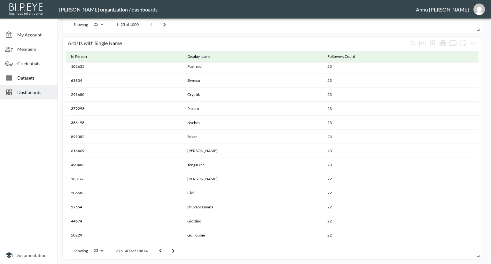
click at [163, 250] on icon "Go to previous page" at bounding box center [161, 251] width 8 height 8
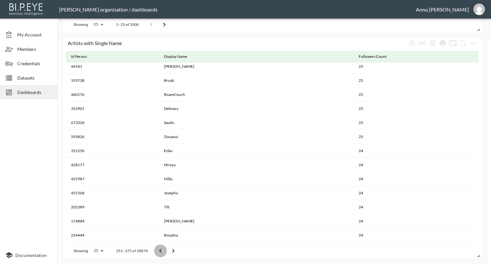
click at [163, 250] on icon "Go to previous page" at bounding box center [161, 251] width 8 height 8
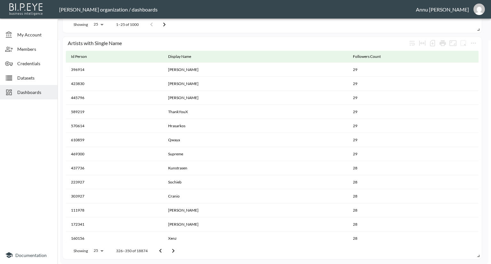
click at [158, 251] on icon "Go to previous page" at bounding box center [161, 251] width 8 height 8
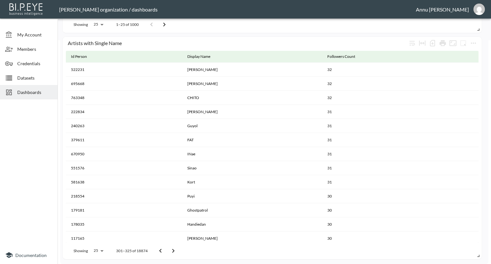
click at [158, 251] on icon "Go to previous page" at bounding box center [161, 251] width 8 height 8
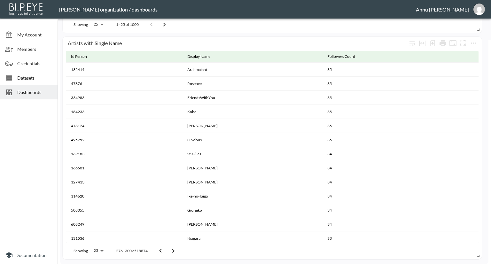
click at [158, 251] on icon "Go to previous page" at bounding box center [161, 251] width 8 height 8
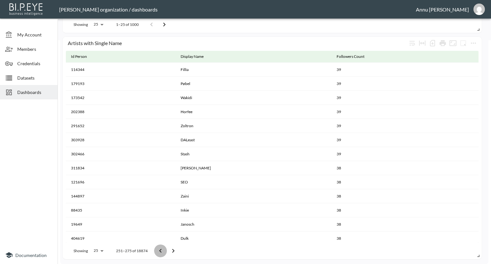
click at [158, 251] on icon "Go to previous page" at bounding box center [161, 251] width 8 height 8
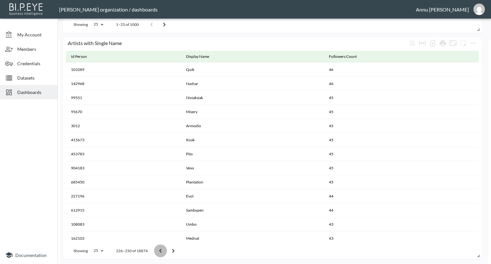
click at [158, 251] on icon "Go to previous page" at bounding box center [161, 251] width 8 height 8
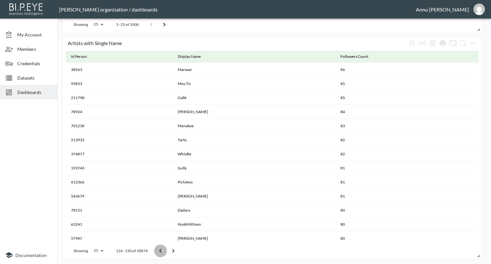
click at [158, 251] on icon "Go to previous page" at bounding box center [161, 251] width 8 height 8
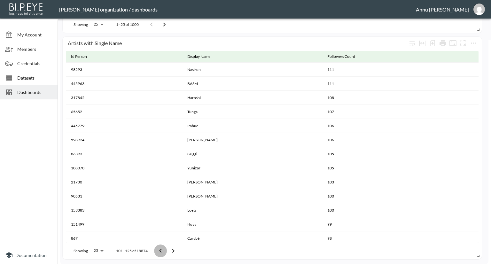
click at [158, 251] on icon "Go to previous page" at bounding box center [161, 251] width 8 height 8
click at [158, 251] on icon "Go to previous page" at bounding box center [156, 251] width 8 height 8
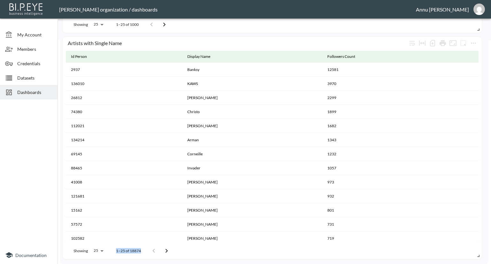
click at [158, 251] on div at bounding box center [160, 251] width 26 height 13
click at [27, 163] on div at bounding box center [29, 174] width 58 height 144
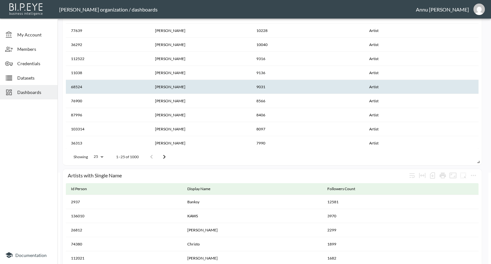
scroll to position [64, 0]
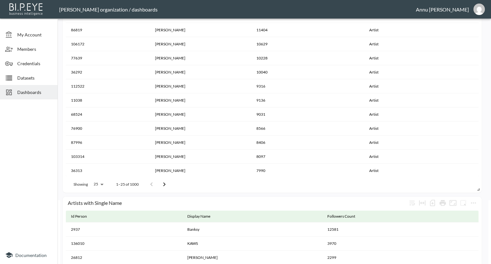
click at [39, 80] on span "Datasets" at bounding box center [34, 78] width 35 height 7
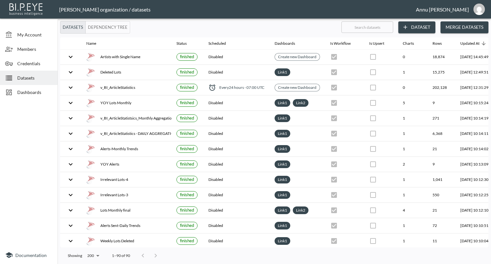
click at [36, 92] on span "Dashboards" at bounding box center [34, 92] width 35 height 7
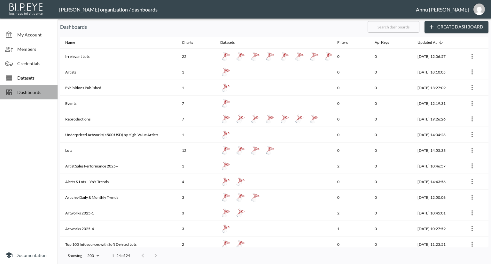
click at [29, 91] on span "Dashboards" at bounding box center [34, 92] width 35 height 7
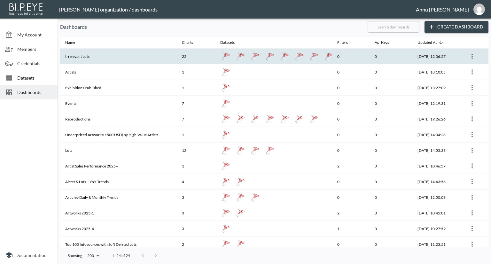
click at [83, 58] on th "Irrelevant Lots" at bounding box center [118, 57] width 117 height 16
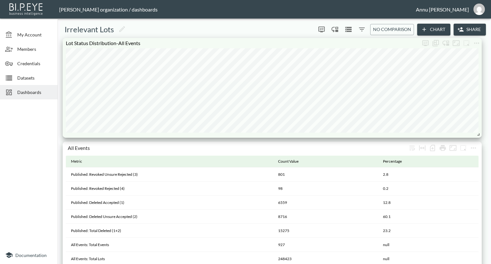
click at [39, 77] on span "Datasets" at bounding box center [34, 78] width 35 height 7
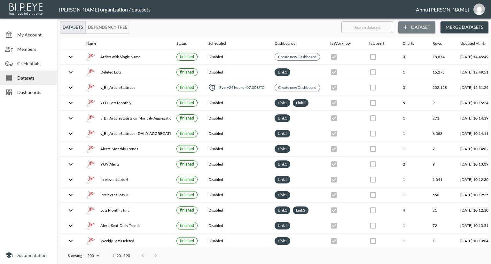
click at [409, 29] on button "Dataset" at bounding box center [417, 27] width 37 height 12
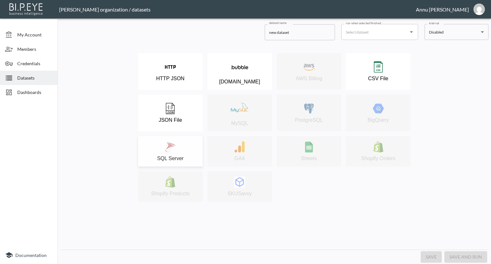
click at [167, 151] on img at bounding box center [170, 146] width 11 height 11
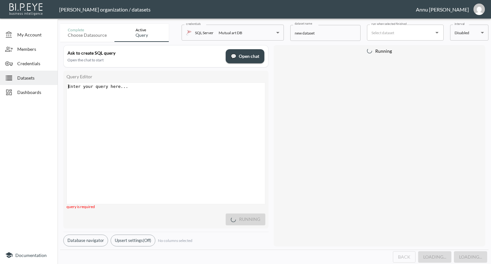
click at [145, 102] on div "Enter your query here... xxxxxxxxxx ​" at bounding box center [174, 151] width 214 height 137
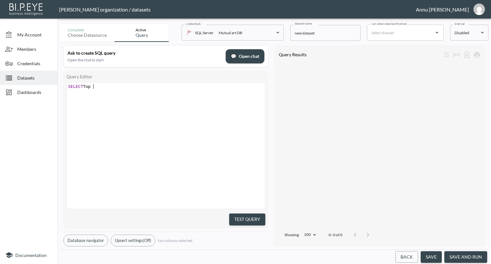
scroll to position [0, 25]
type textarea "SELECT Top 1"
type textarea "Top 10"
click at [124, 79] on div "Query Editor xxxxxxxxxx SELECT Top 10 Test Query" at bounding box center [165, 150] width 205 height 158
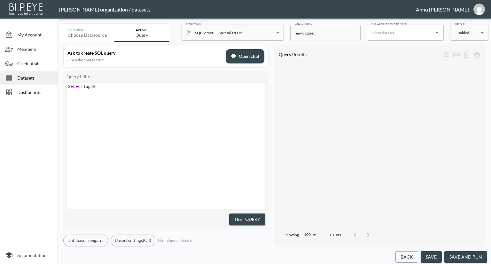
scroll to position [0, 0]
type textarea "SELECT Top 10"
drag, startPoint x: 119, startPoint y: 87, endPoint x: 41, endPoint y: 84, distance: 78.2
click at [41, 84] on div "My Account Members Credentials Datasets Dashboards Documentation Complete Choos…" at bounding box center [245, 132] width 491 height 264
paste textarea
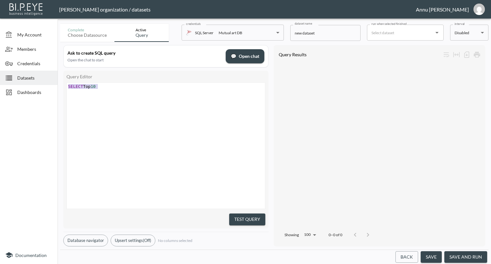
scroll to position [117, 0]
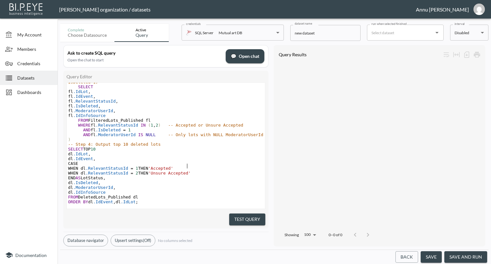
click at [255, 166] on pre "WHEN dl .RelevantStatusId = 1 THEN 'Accepted'" at bounding box center [166, 168] width 198 height 5
click at [242, 218] on button "Test Query" at bounding box center [247, 220] width 36 height 12
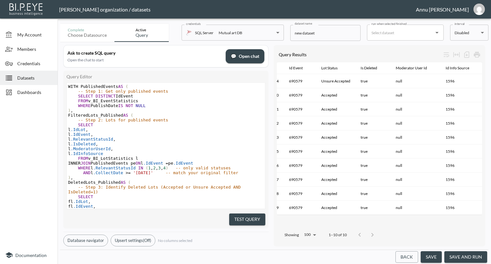
scroll to position [0, 0]
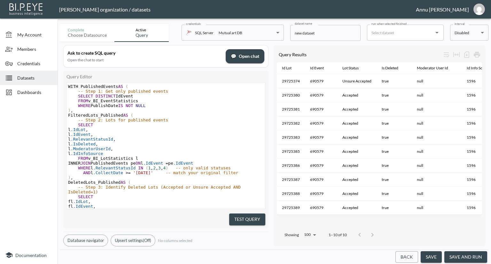
click at [20, 91] on span "Dashboards" at bounding box center [34, 92] width 35 height 7
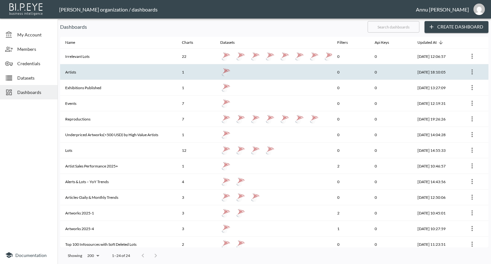
click at [81, 72] on th "Artists" at bounding box center [118, 72] width 117 height 16
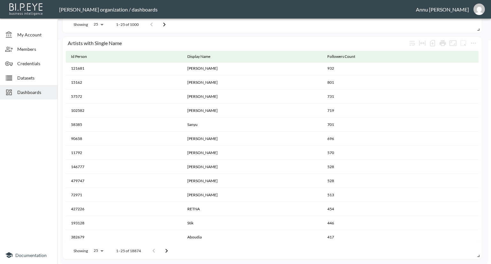
scroll to position [172, 0]
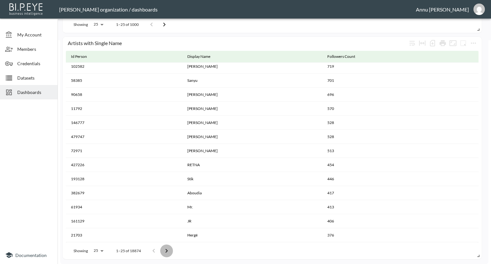
click at [171, 249] on button "Go to next page" at bounding box center [166, 251] width 13 height 13
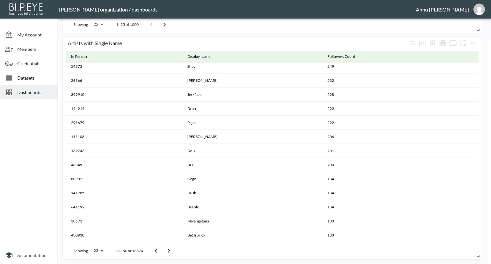
click at [165, 253] on icon "Go to next page" at bounding box center [169, 251] width 8 height 8
click at [165, 253] on button "Go to next page" at bounding box center [171, 251] width 13 height 13
click at [165, 253] on button "Go to previous page" at bounding box center [160, 251] width 13 height 13
click at [165, 253] on button "Go to next page" at bounding box center [171, 251] width 13 height 13
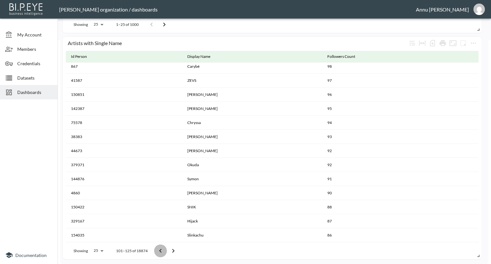
click at [165, 253] on button "Go to previous page" at bounding box center [160, 251] width 13 height 13
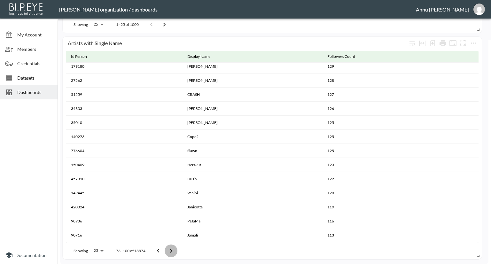
click at [165, 253] on button "Go to next page" at bounding box center [171, 251] width 13 height 13
click at [158, 254] on icon "Go to previous page" at bounding box center [161, 251] width 8 height 8
click at [158, 254] on icon "Go to previous page" at bounding box center [159, 251] width 8 height 8
click at [158, 254] on icon "Go to previous page" at bounding box center [156, 251] width 8 height 8
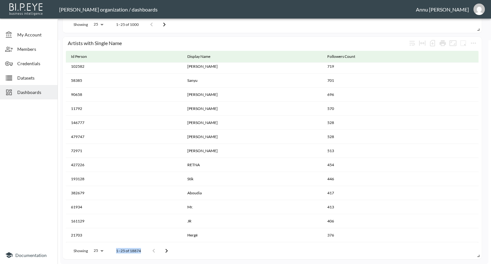
click at [158, 254] on div at bounding box center [160, 251] width 26 height 13
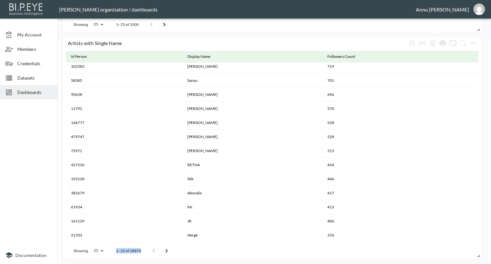
click at [158, 254] on div at bounding box center [160, 251] width 26 height 13
click at [36, 176] on div at bounding box center [29, 174] width 58 height 144
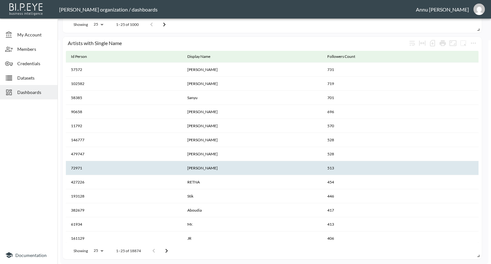
scroll to position [140, 0]
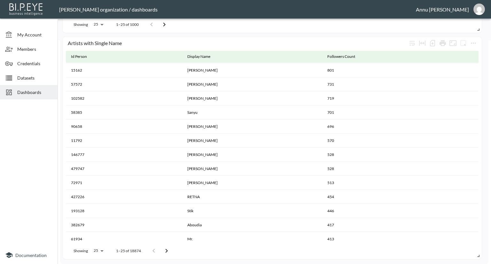
click at [153, 250] on div at bounding box center [160, 251] width 26 height 13
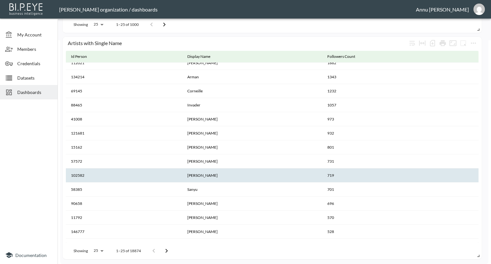
scroll to position [0, 0]
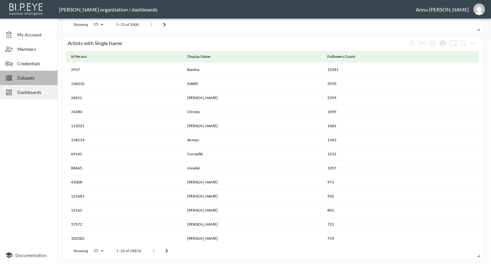
click at [25, 76] on span "Datasets" at bounding box center [34, 78] width 35 height 7
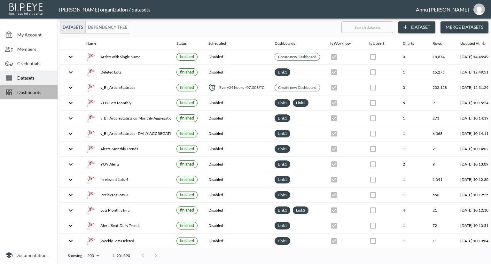
click at [37, 92] on span "Dashboards" at bounding box center [34, 92] width 35 height 7
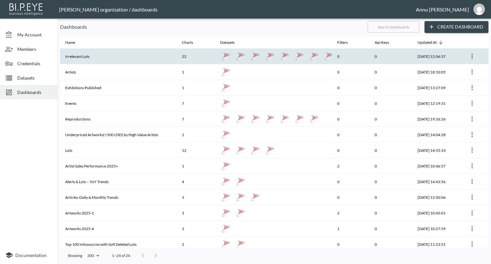
scroll to position [176, 0]
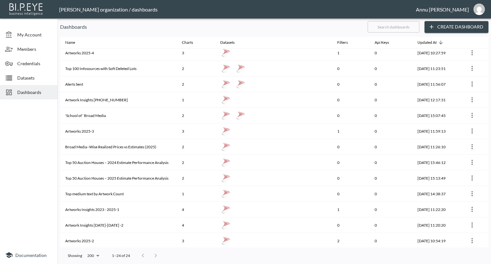
drag, startPoint x: 31, startPoint y: 73, endPoint x: 57, endPoint y: 68, distance: 26.1
click at [31, 74] on div "Datasets" at bounding box center [29, 78] width 58 height 14
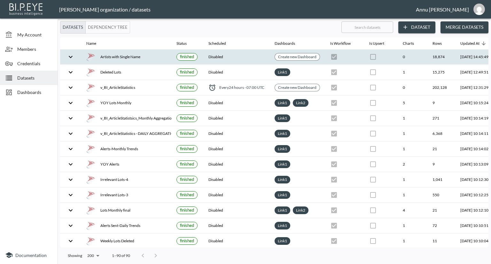
click at [132, 54] on div "Artists with Single Name" at bounding box center [126, 56] width 80 height 9
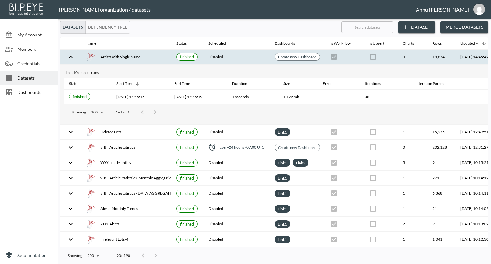
click at [54, 92] on div "Dashboards" at bounding box center [29, 92] width 58 height 14
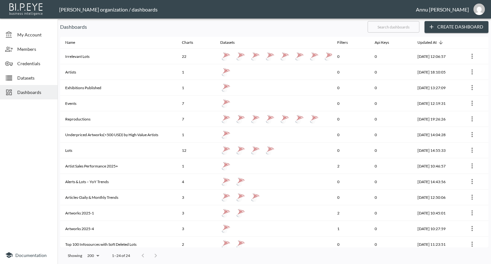
click at [27, 75] on span "Datasets" at bounding box center [34, 78] width 35 height 7
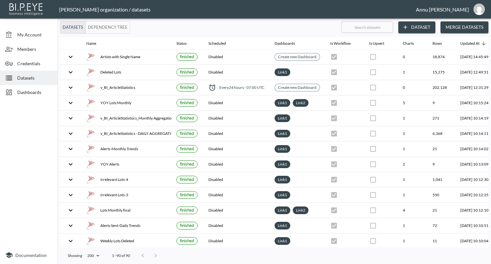
click at [406, 23] on button "Dataset" at bounding box center [417, 27] width 37 height 12
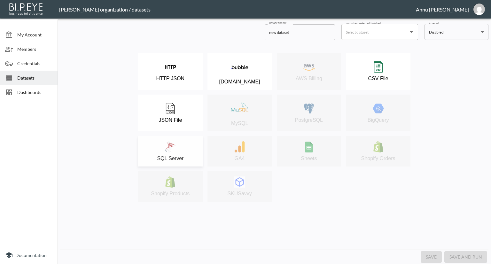
click at [182, 144] on div "SQL Server" at bounding box center [170, 151] width 58 height 20
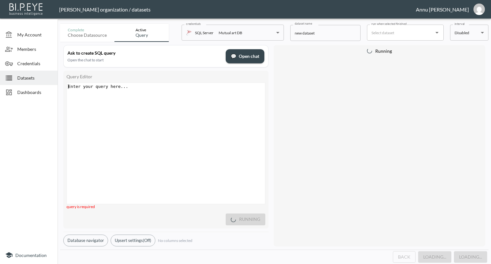
click at [143, 96] on div "Enter your query here... xxxxxxxxxx ​" at bounding box center [174, 151] width 214 height 137
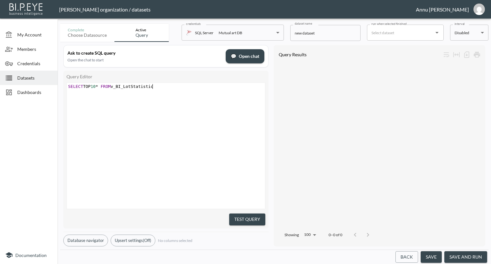
scroll to position [0, 88]
click at [193, 109] on div "xxxxxxxxxx SELECT TOP 10 * FROM v_BI_LotStatistics" at bounding box center [174, 154] width 214 height 142
type textarea "SELECT TOP 10* FROM v_BI_LotStatistics"
click at [235, 216] on button "Test Query" at bounding box center [247, 220] width 36 height 12
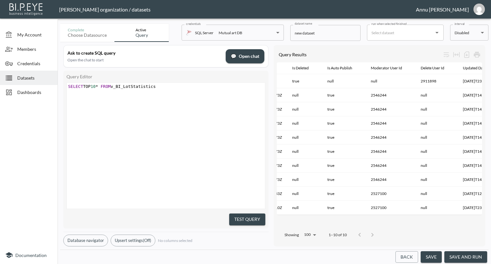
scroll to position [0, 0]
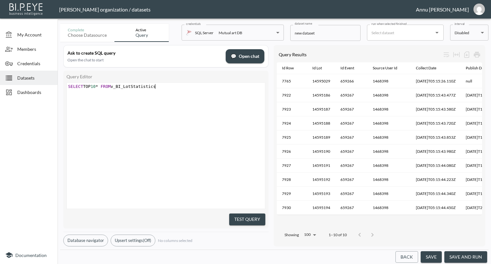
click at [225, 187] on div "xxxxxxxxxx SELECT TOP 10 * FROM v_BI_LotStatistics" at bounding box center [174, 154] width 214 height 142
drag, startPoint x: 331, startPoint y: 261, endPoint x: 331, endPoint y: 265, distance: 3.9
click at [331, 264] on html "BI.P.EYE, Interactive Analytics Dashboards - app [PERSON_NAME] organization / d…" at bounding box center [245, 132] width 491 height 264
click at [168, 85] on pre "SELECT TOP 10 * FROM v_BI_LotStatistics" at bounding box center [167, 86] width 200 height 5
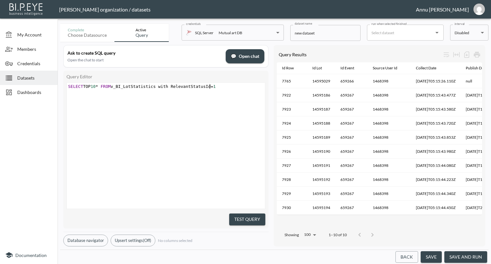
click at [254, 201] on div "xxxxxxxxxx SELECT TOP 10 * FROM v_BI_LotStatistics with RelevantStatusId = 1" at bounding box center [174, 154] width 214 height 142
type textarea "with RelevantStatusId=1"
click at [254, 214] on button "Test Query" at bounding box center [247, 220] width 36 height 12
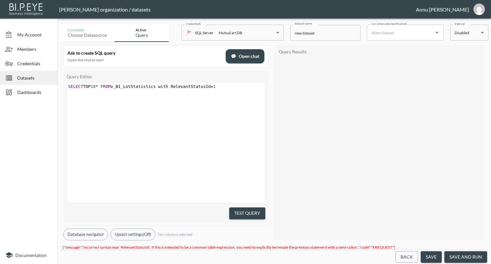
click at [158, 87] on span "SELECT TOP 10 * FROM v_BI_LotStatistics with RelevantStatusId = 1" at bounding box center [142, 86] width 148 height 5
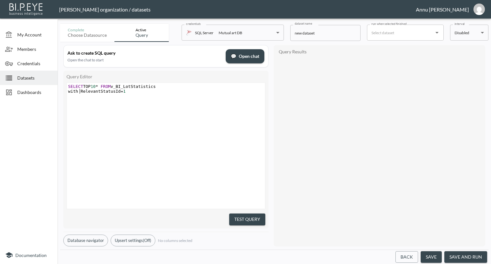
click at [79, 90] on span "with RelevantStatusId = 1" at bounding box center [97, 91] width 58 height 5
type textarea "here"
click at [246, 218] on button "Test Query" at bounding box center [247, 220] width 36 height 12
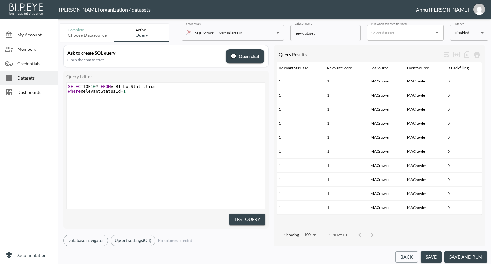
scroll to position [0, 0]
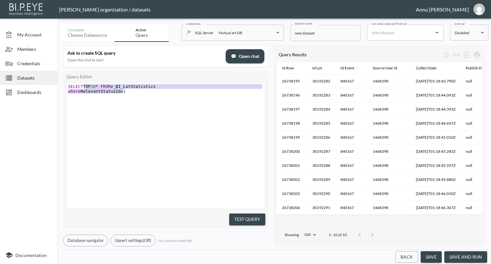
type textarea "SELECT TOP 10* FROM v_BI_LotStatistics where RelevantStatusId=1"
drag, startPoint x: 96, startPoint y: 89, endPoint x: 65, endPoint y: 84, distance: 31.8
click at [65, 84] on div "Query Editor SELECT TOP 10* FROM v_BI_LotStatistics where RelevantStatusId=1 x …" at bounding box center [165, 150] width 205 height 158
